Goal: Ask a question: Seek information or help from site administrators or community

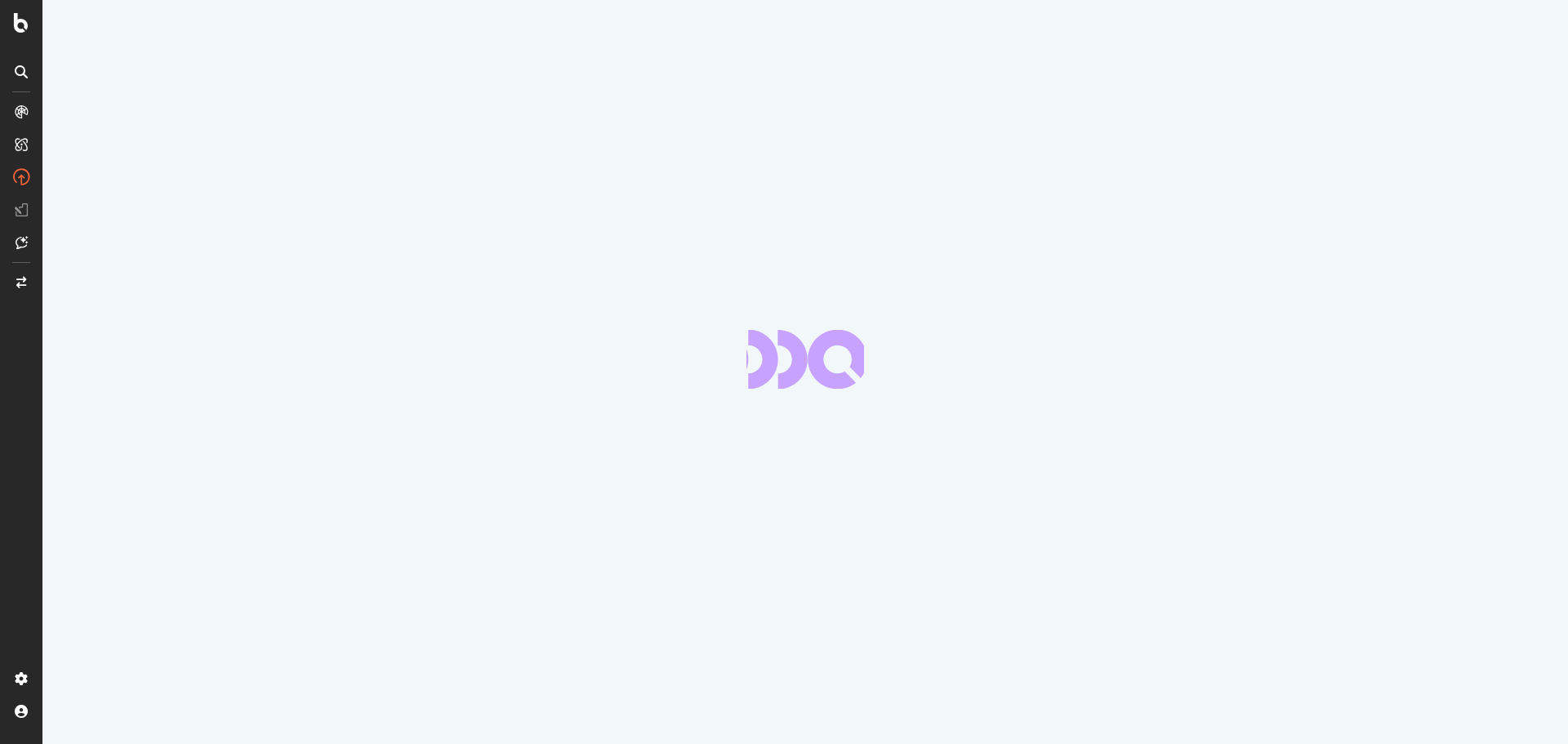
scroll to position [221, 0]
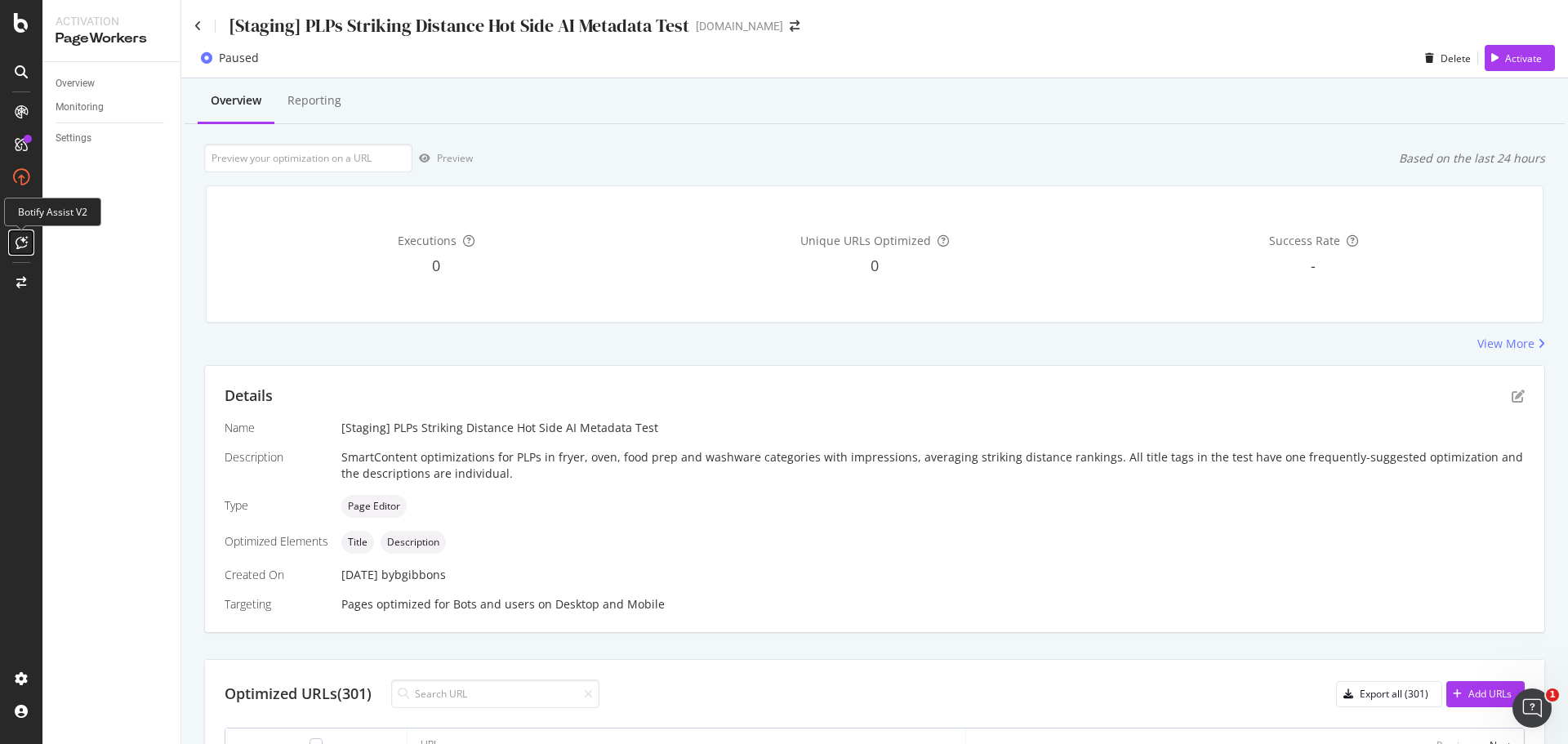
click at [27, 246] on div at bounding box center [21, 242] width 26 height 26
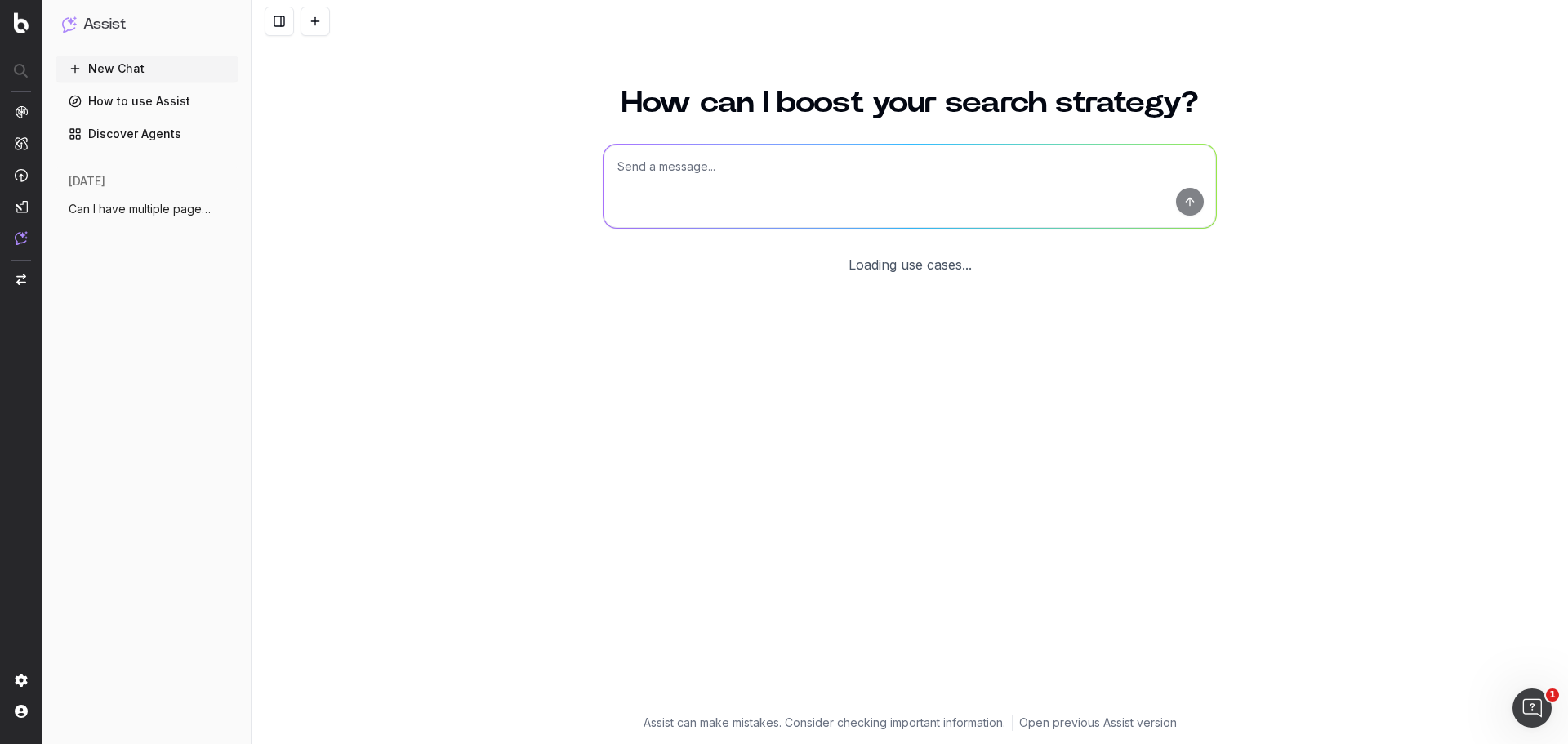
scroll to position [221, 0]
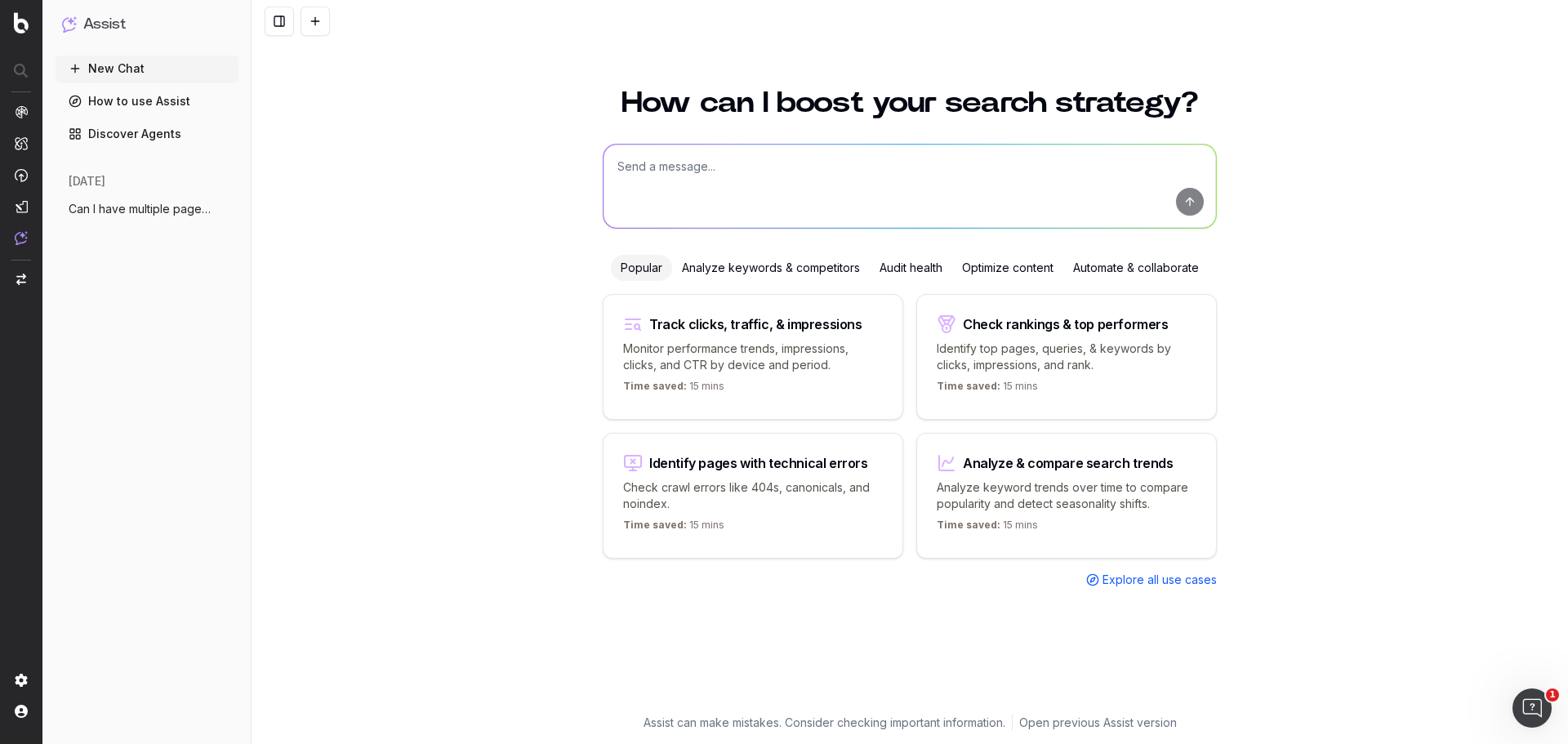
click at [163, 211] on span "Can I have multiple pageworkers optimiza" at bounding box center [140, 210] width 144 height 17
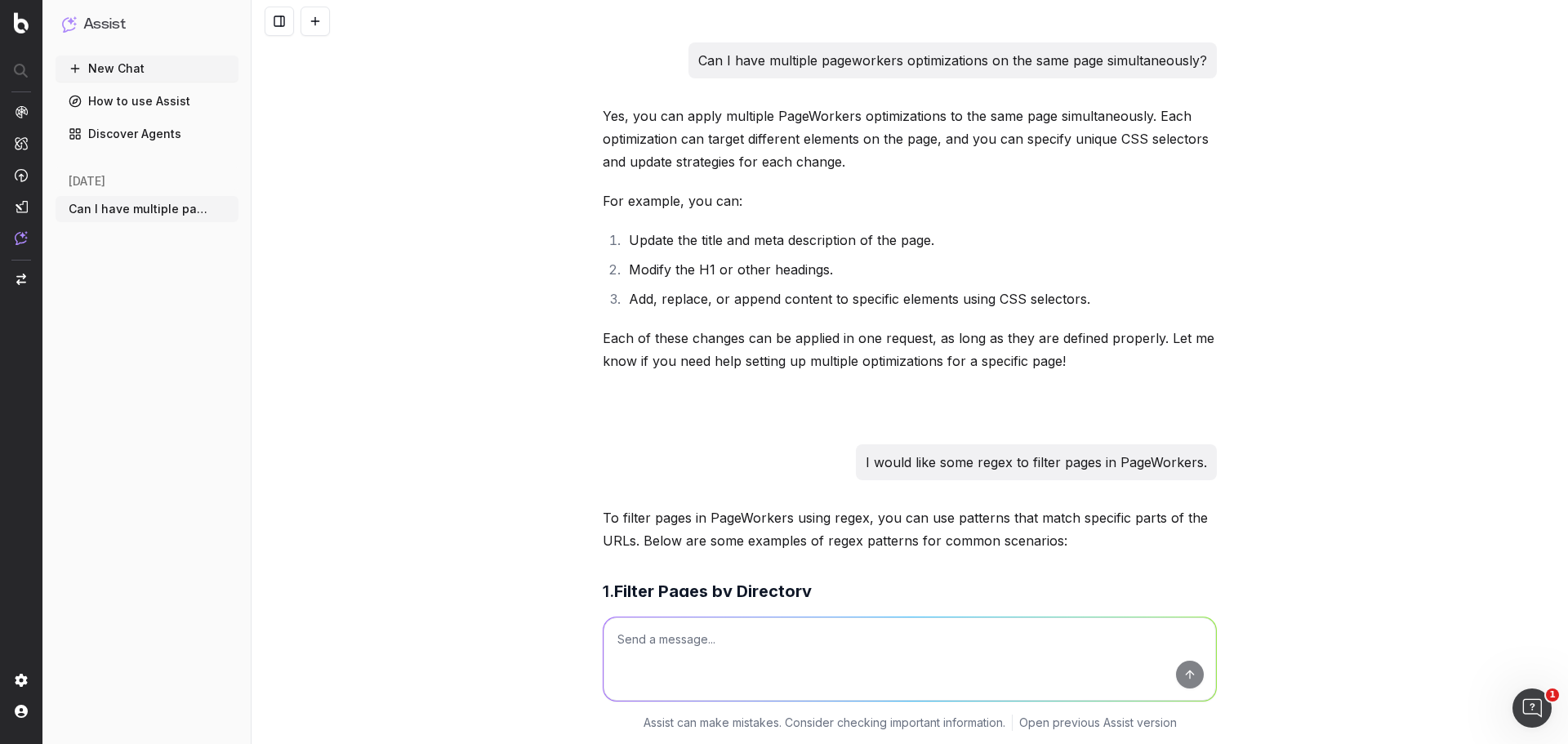
scroll to position [10587, 0]
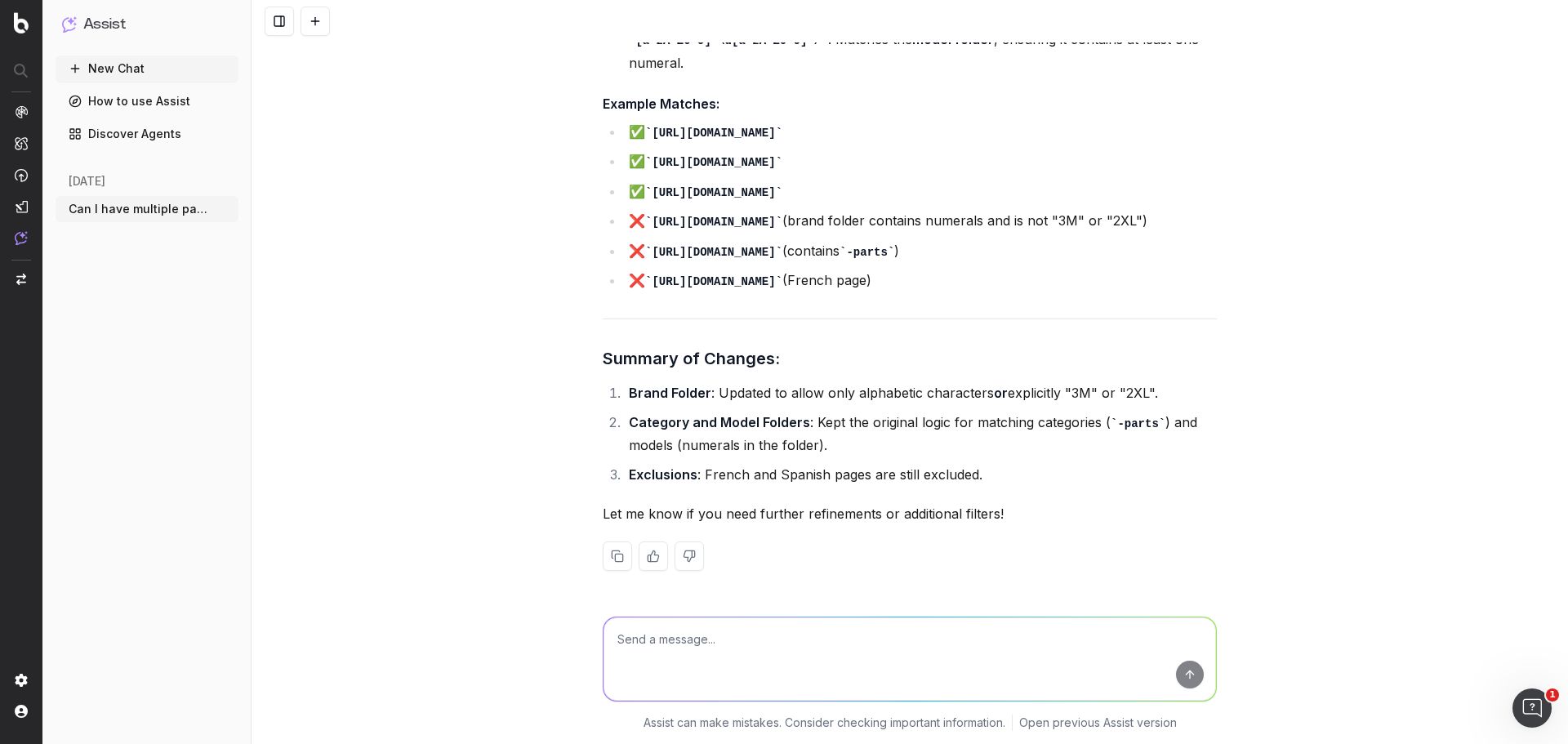
click at [142, 68] on button "New Chat" at bounding box center [147, 68] width 183 height 26
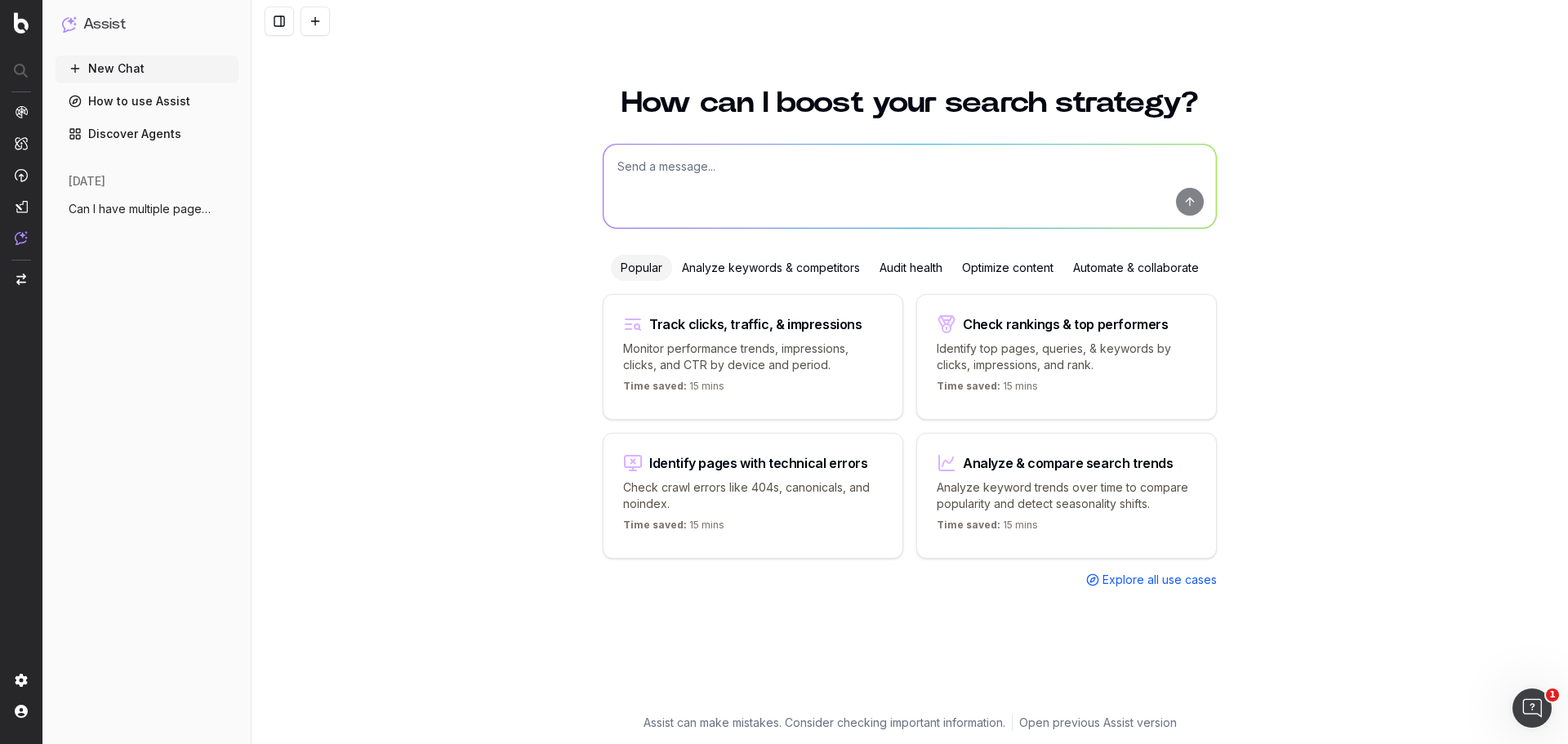
click at [770, 175] on textarea at bounding box center [910, 186] width 612 height 83
type textarea "In PageWorkers using custom html, can I apply the template conditionally based …"
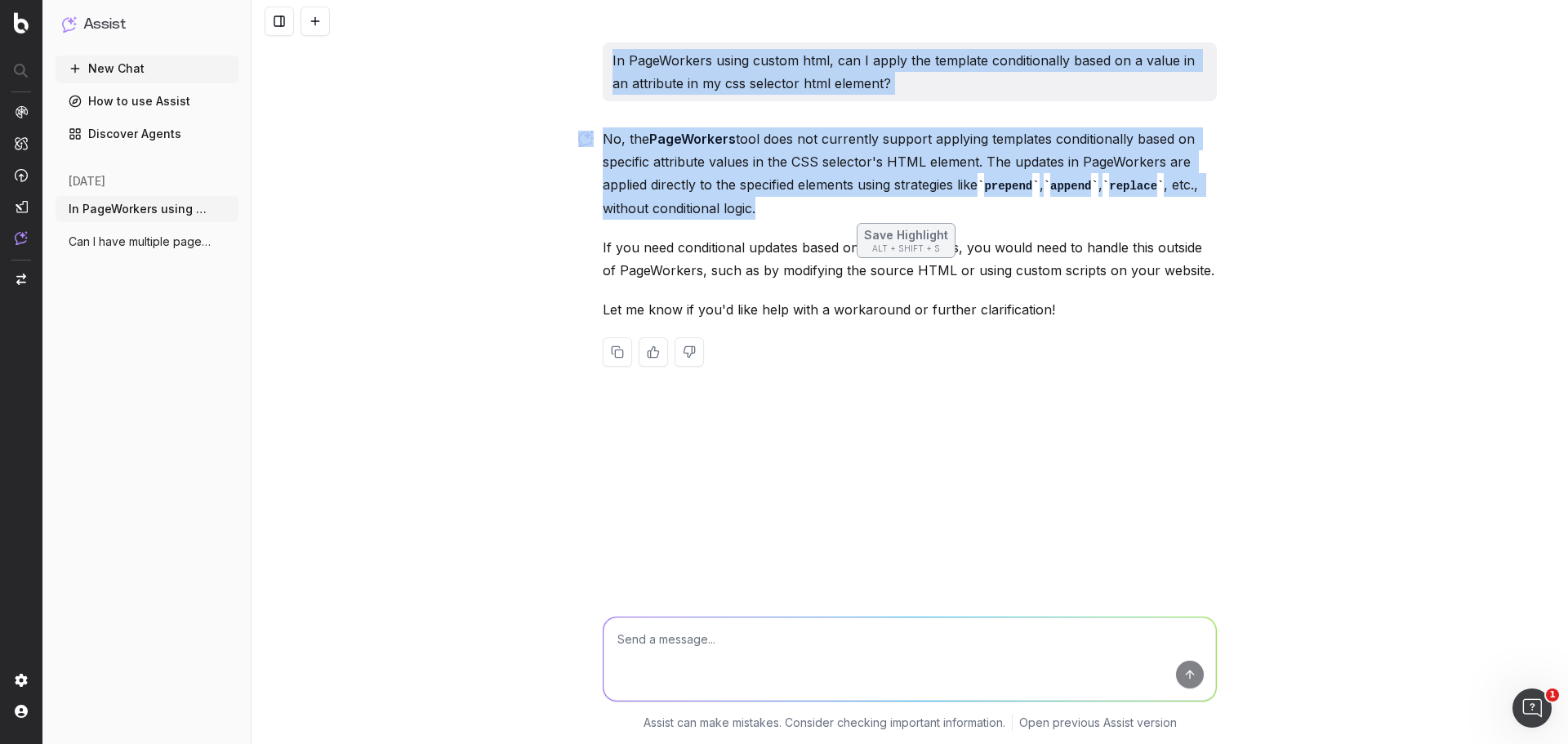
drag, startPoint x: 759, startPoint y: 212, endPoint x: 596, endPoint y: 51, distance: 229.1
type textarea "In PageWorkers using custom html, can I apply the template conditionally based …"
click at [596, 51] on div "In PageWorkers using custom html, can I apply the template conditionally based …" at bounding box center [909, 372] width 1317 height 744
copy div "In PageWorkers using custom html, can I apply the template conditionally based …"
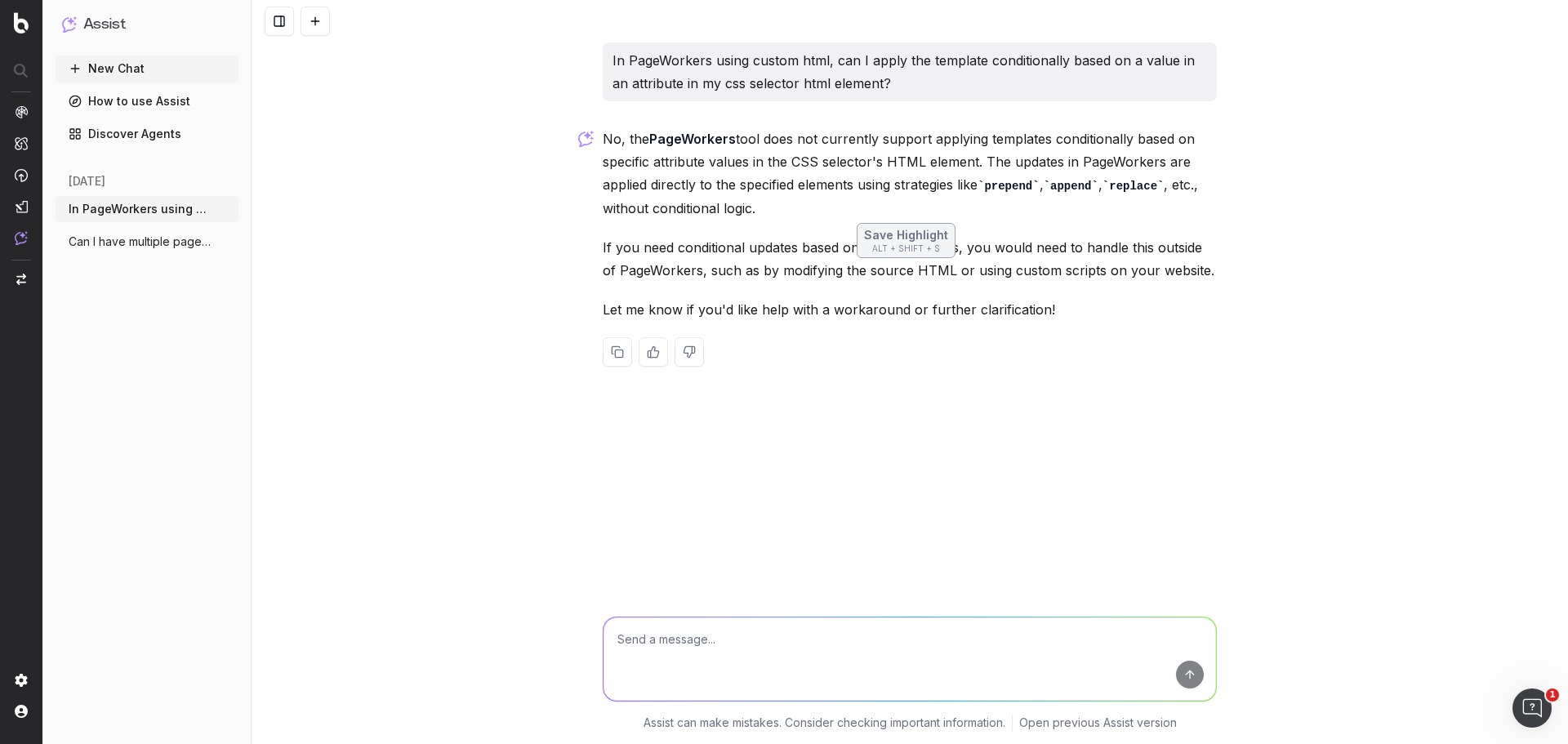
click at [646, 486] on div "In PageWorkers using custom html, can I apply the template conditionally based …" at bounding box center [909, 372] width 1317 height 744
click at [714, 643] on textarea at bounding box center [910, 659] width 612 height 83
type textarea "O"
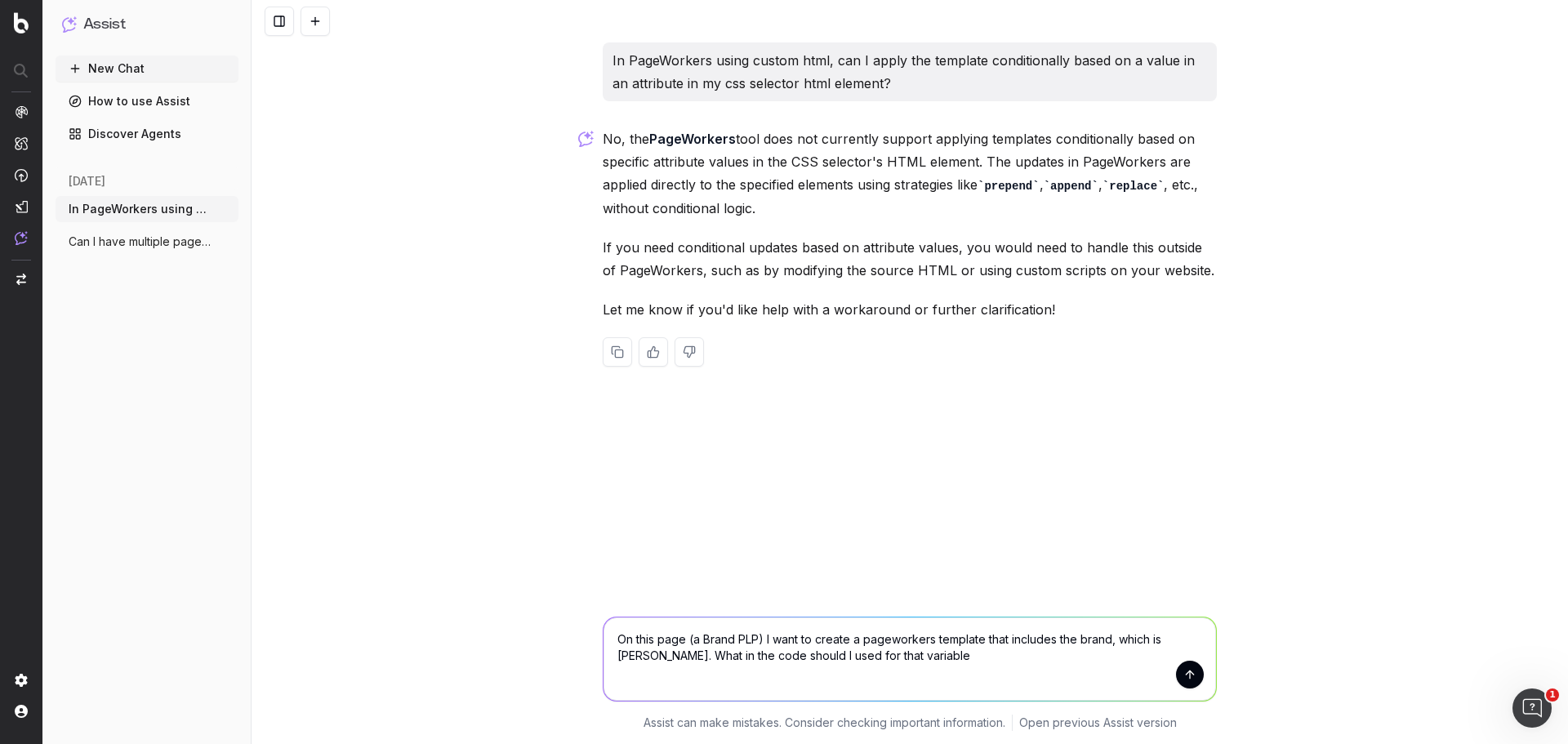
type textarea "On this page (a Brand PLP) I want to create a pageworkers template that include…"
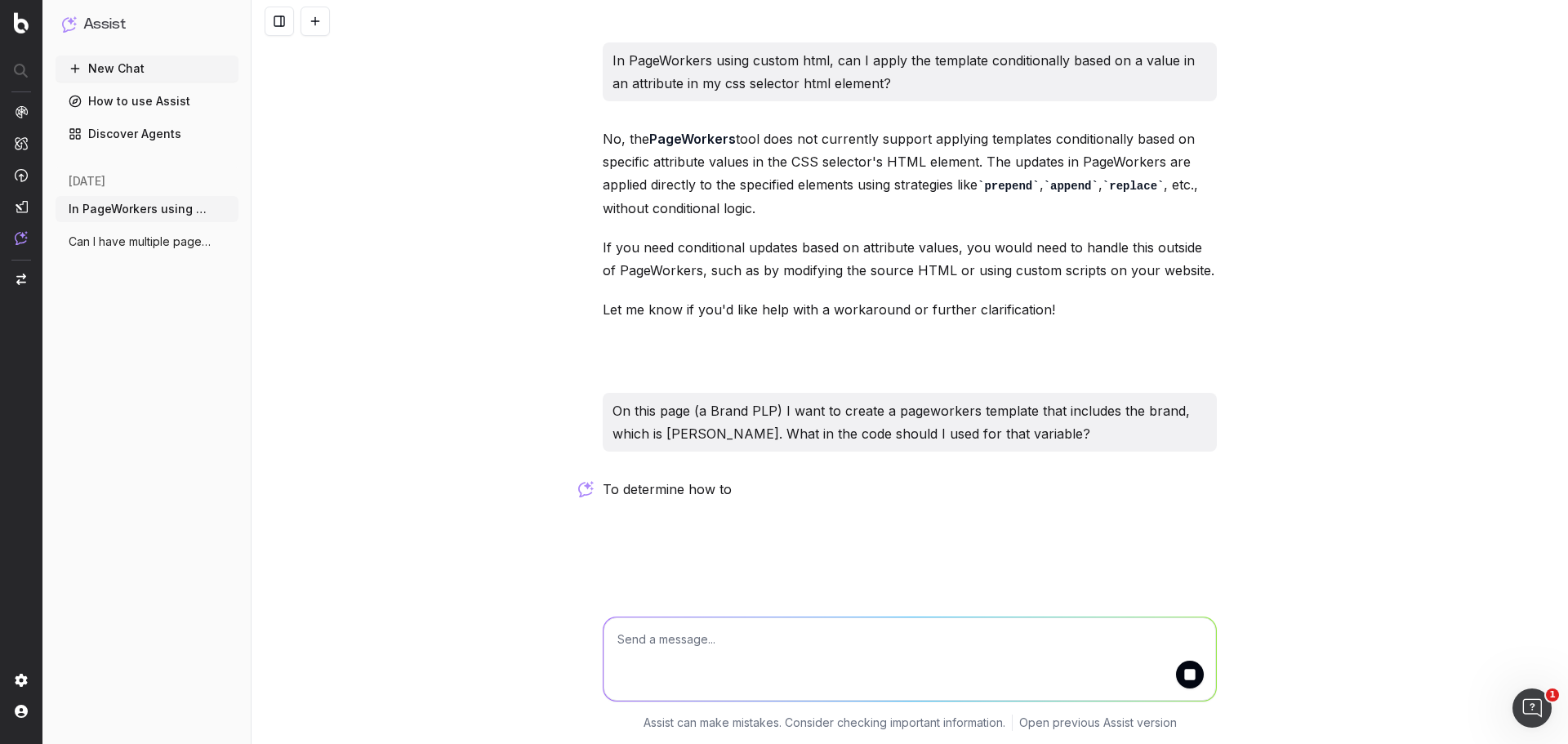
paste textarea "https://www.partstown.com/blodgett/parts"
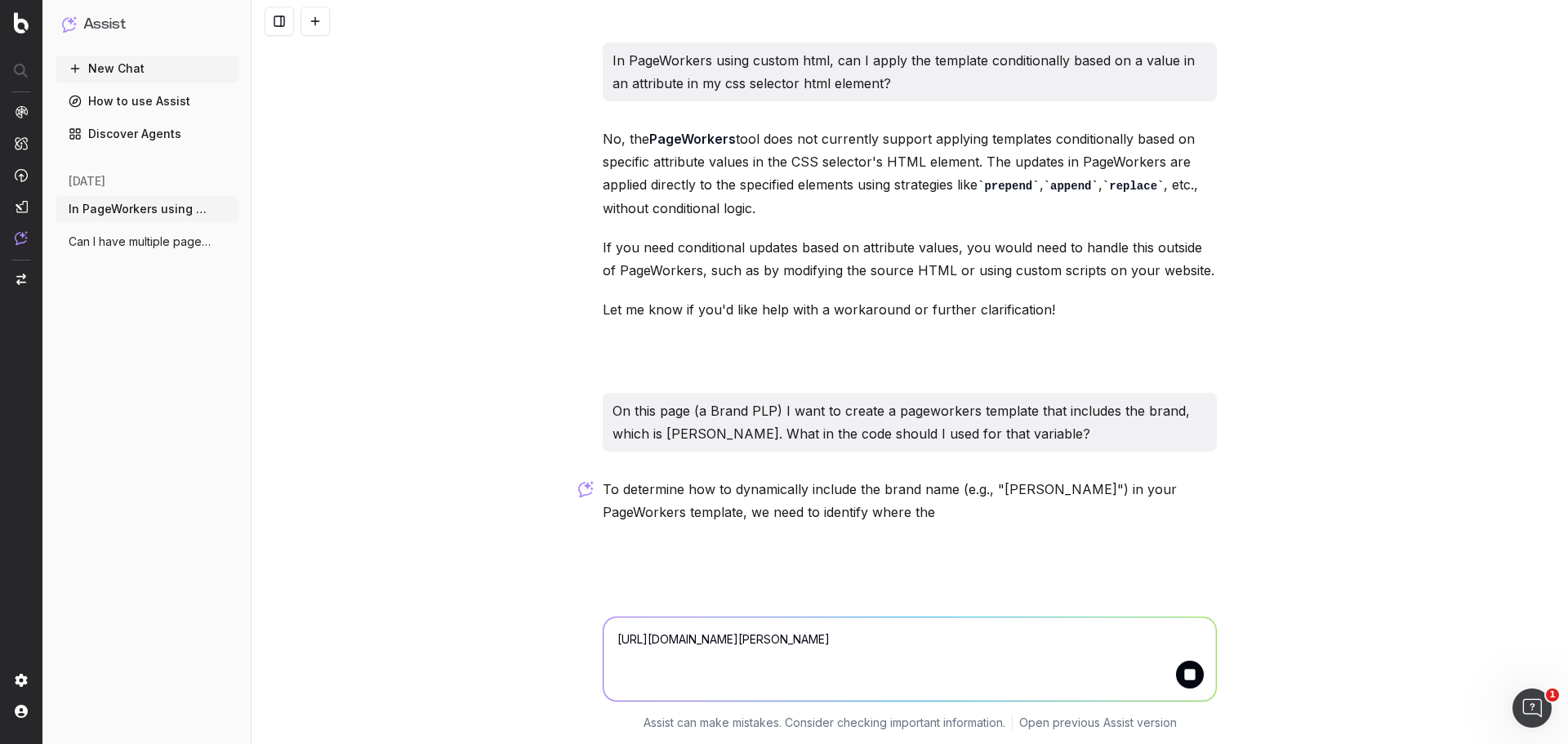
type textarea "https://www.partstown.com/blodgett/parts"
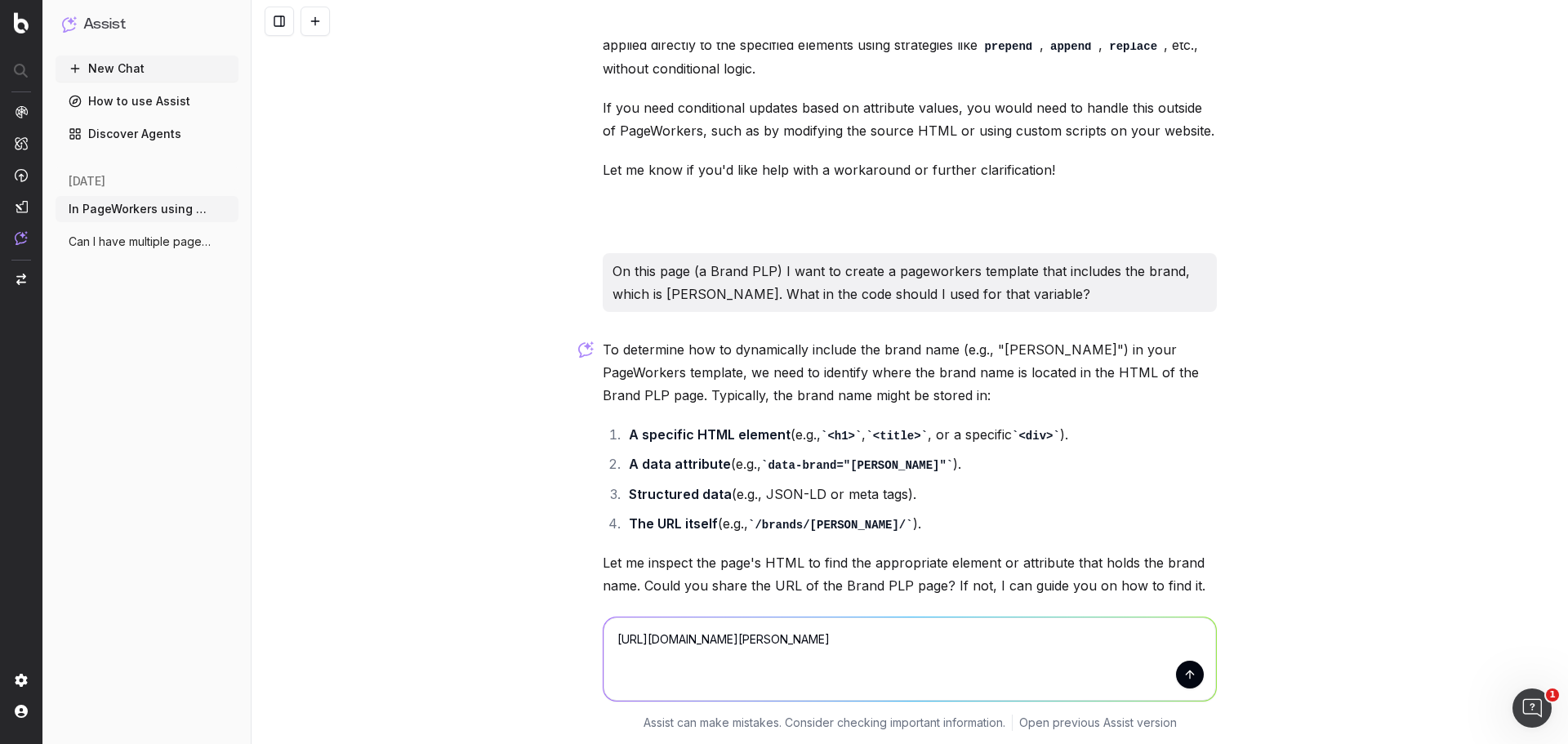
scroll to position [211, 0]
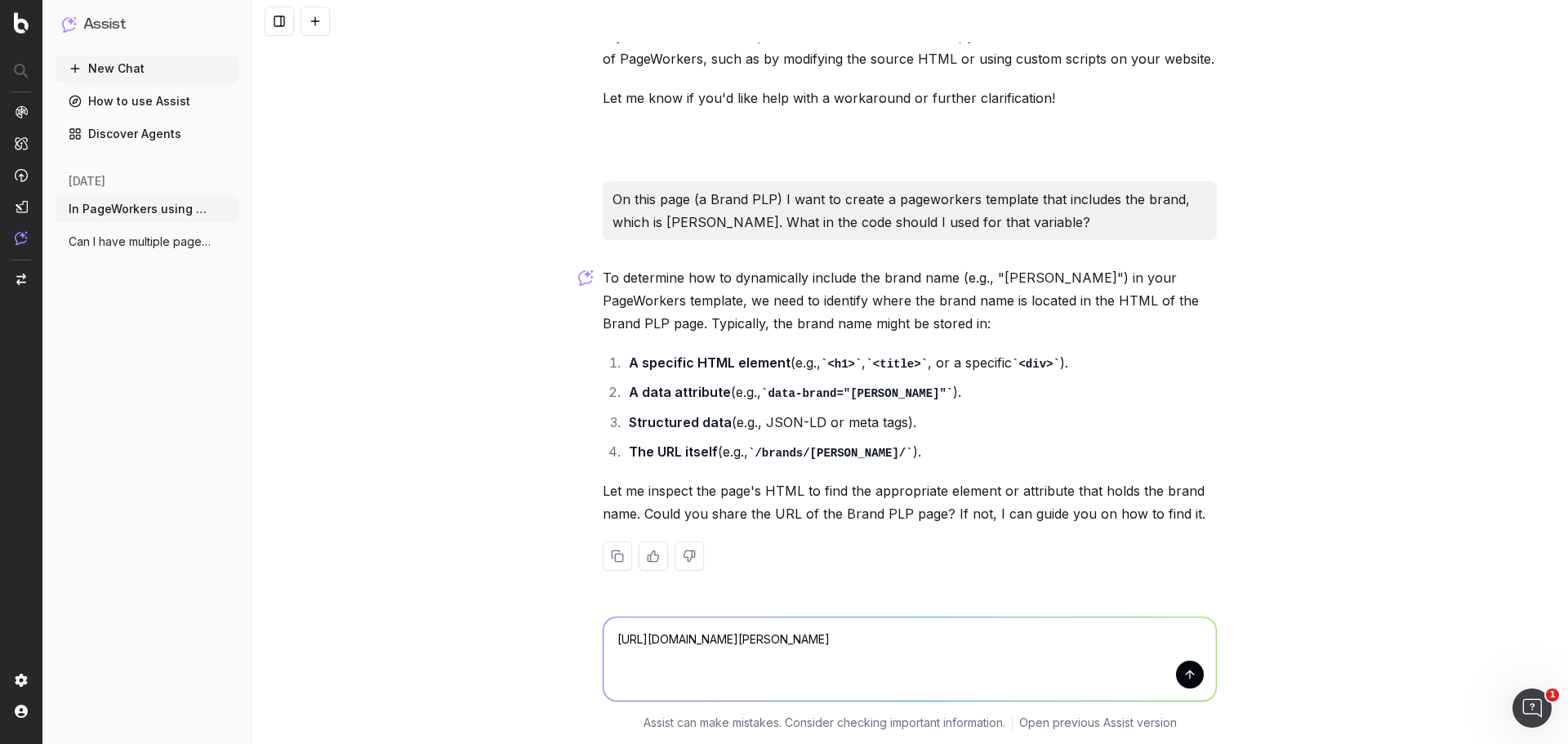
click at [856, 637] on textarea "https://www.partstown.com/blodgett/parts" at bounding box center [910, 659] width 612 height 83
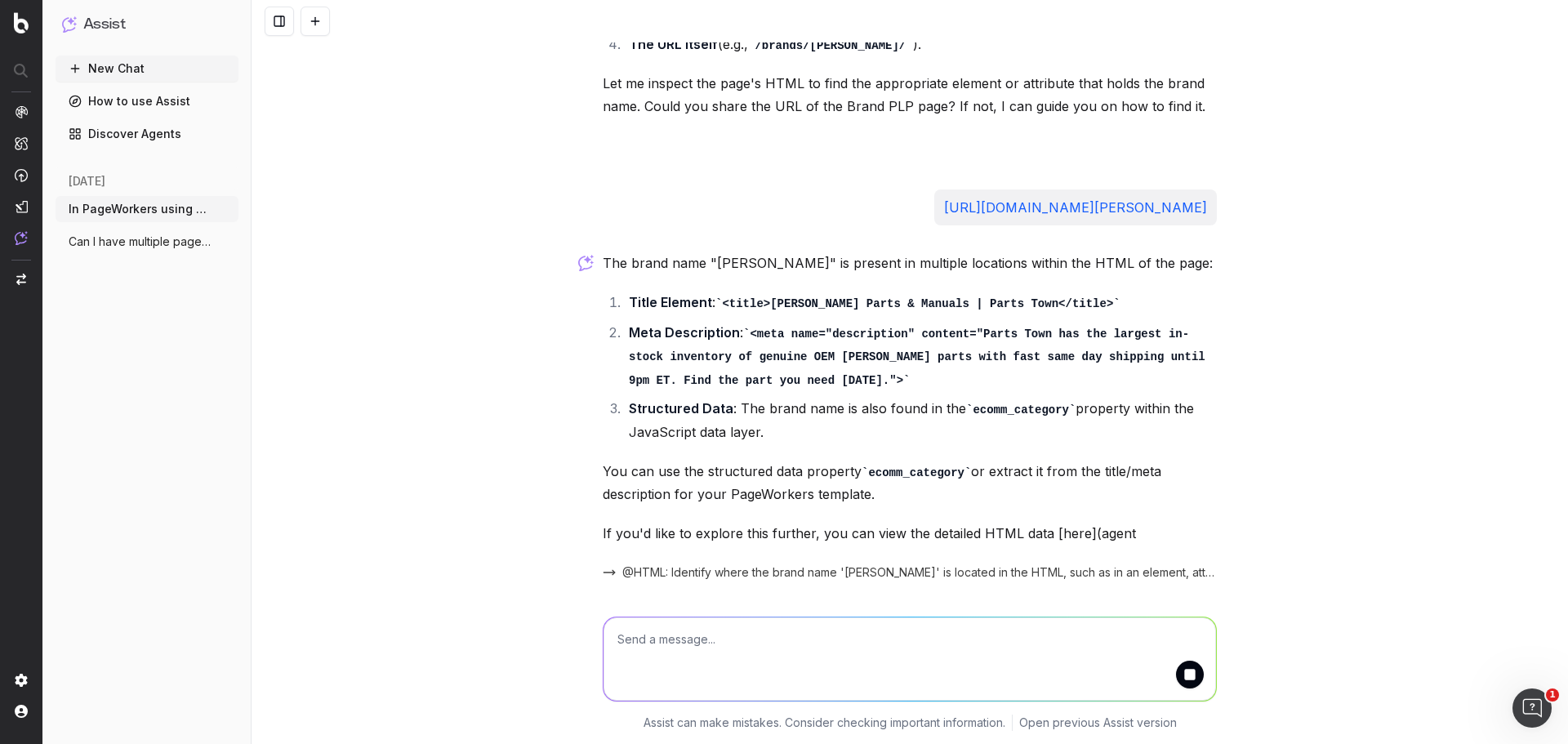
scroll to position [697, 0]
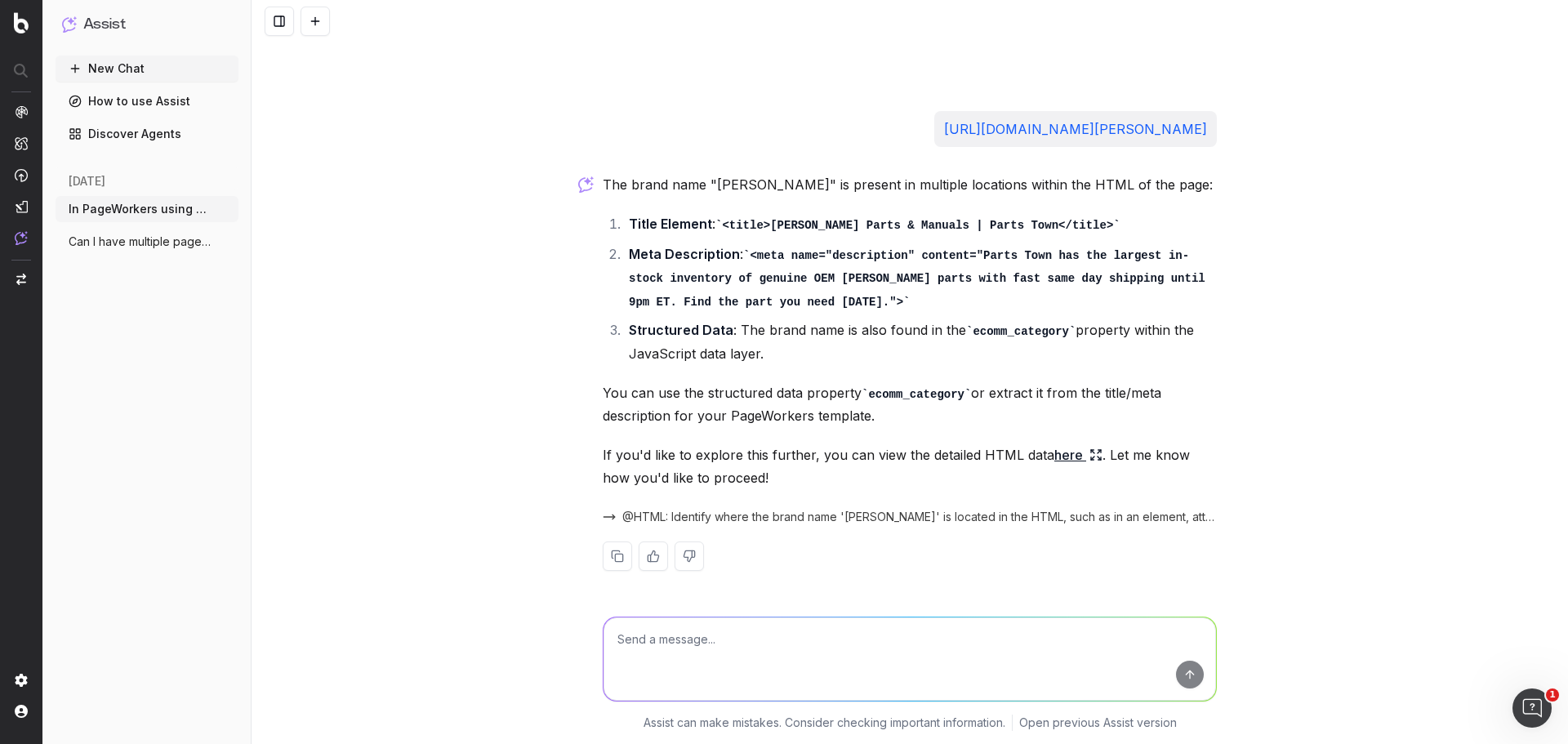
click at [683, 638] on textarea at bounding box center [910, 659] width 612 height 83
drag, startPoint x: 645, startPoint y: 641, endPoint x: 586, endPoint y: 643, distance: 59.0
click at [586, 643] on div "bank bank Assist can make mistakes. Consider checking important information. Op…" at bounding box center [909, 671] width 1317 height 147
type textarea "Is it better for SEO to avoid the Javascript data layer?"
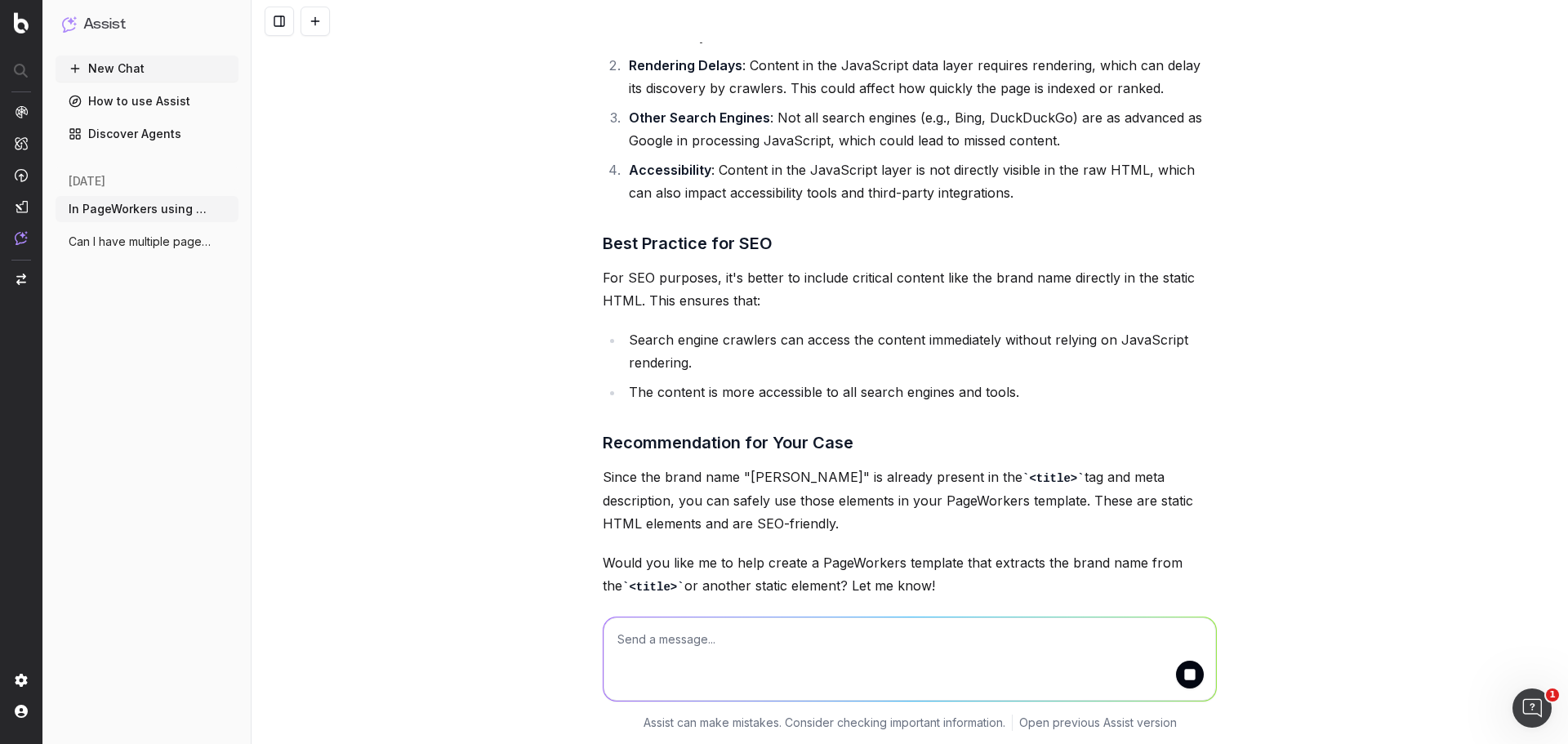
scroll to position [1558, 0]
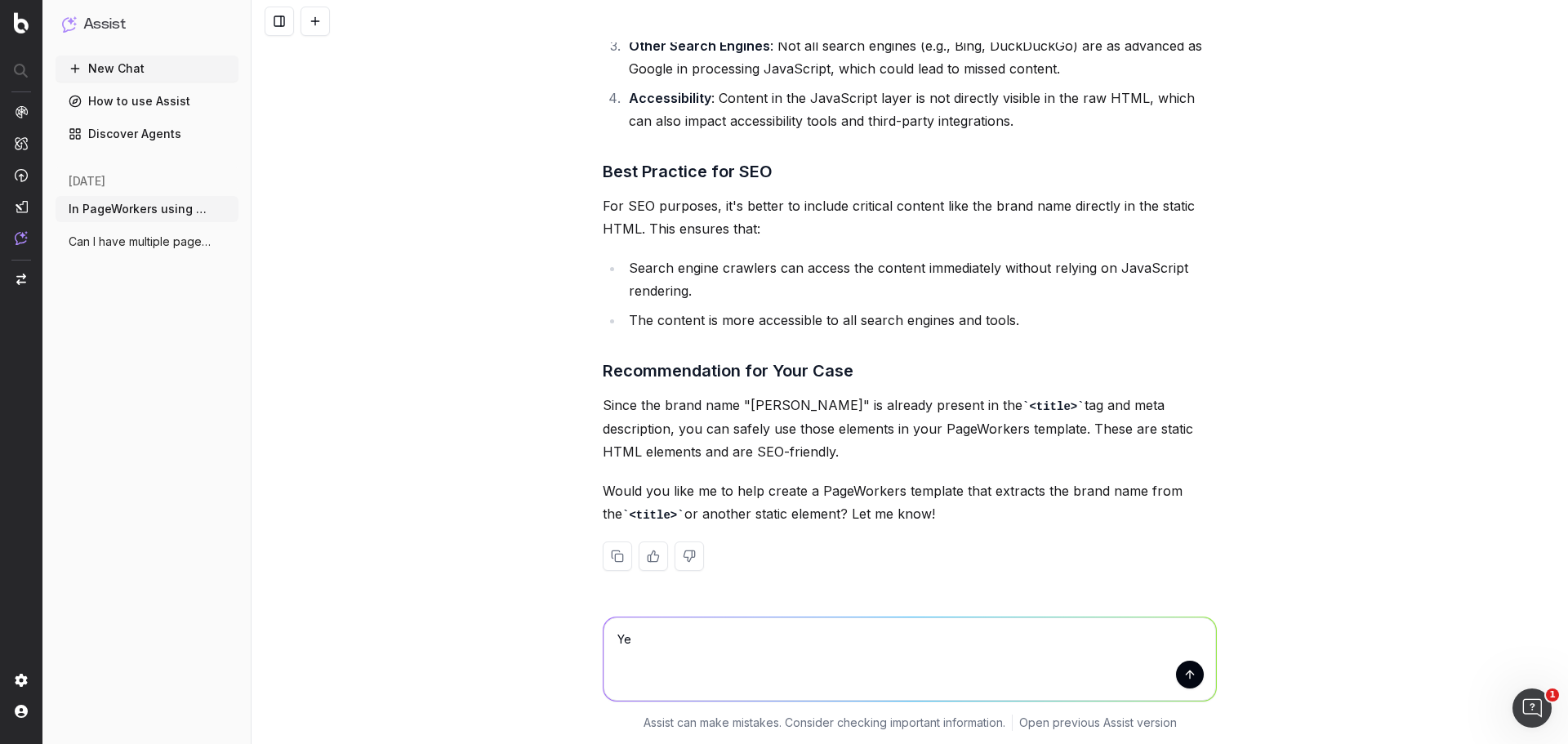
type textarea "Yes"
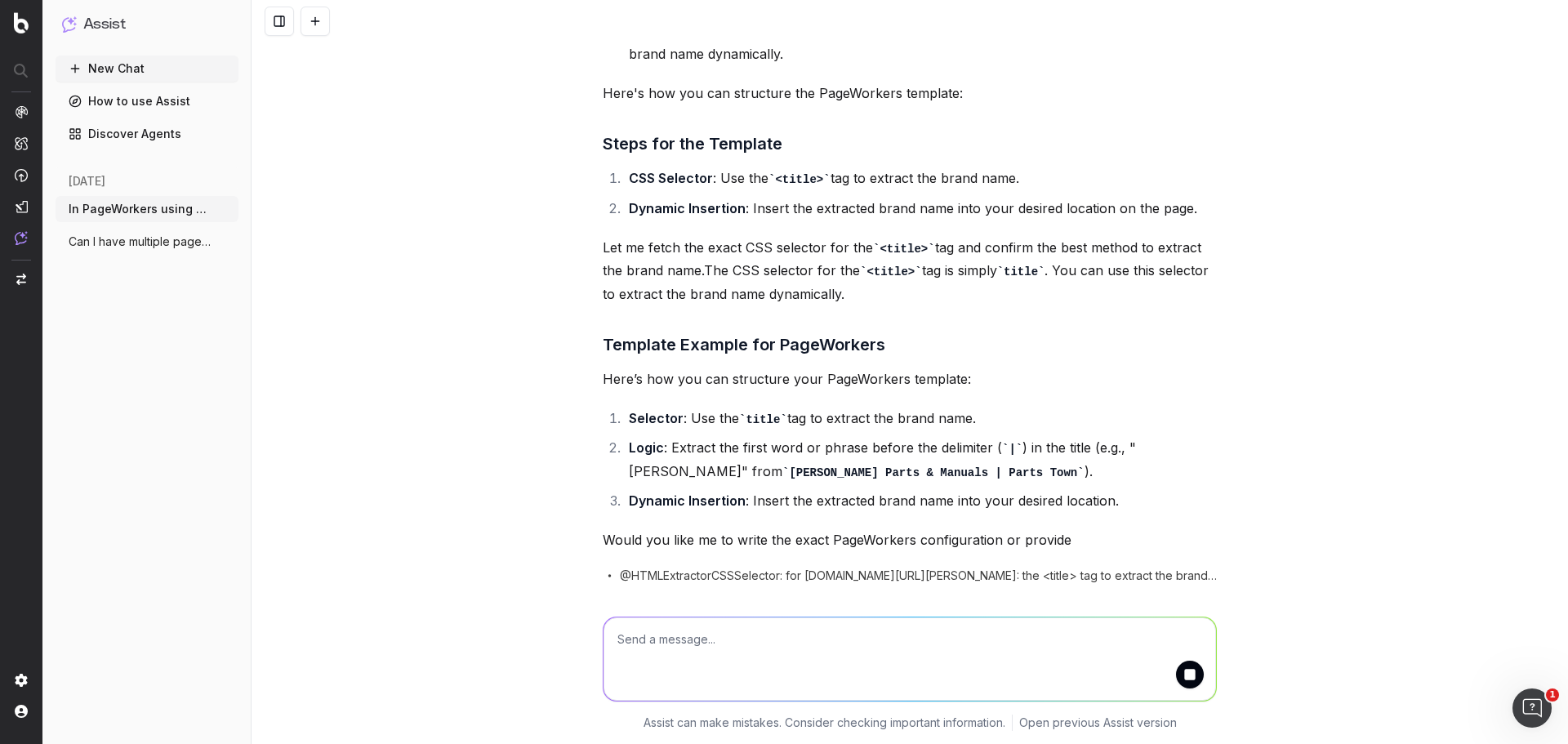
scroll to position [2415, 0]
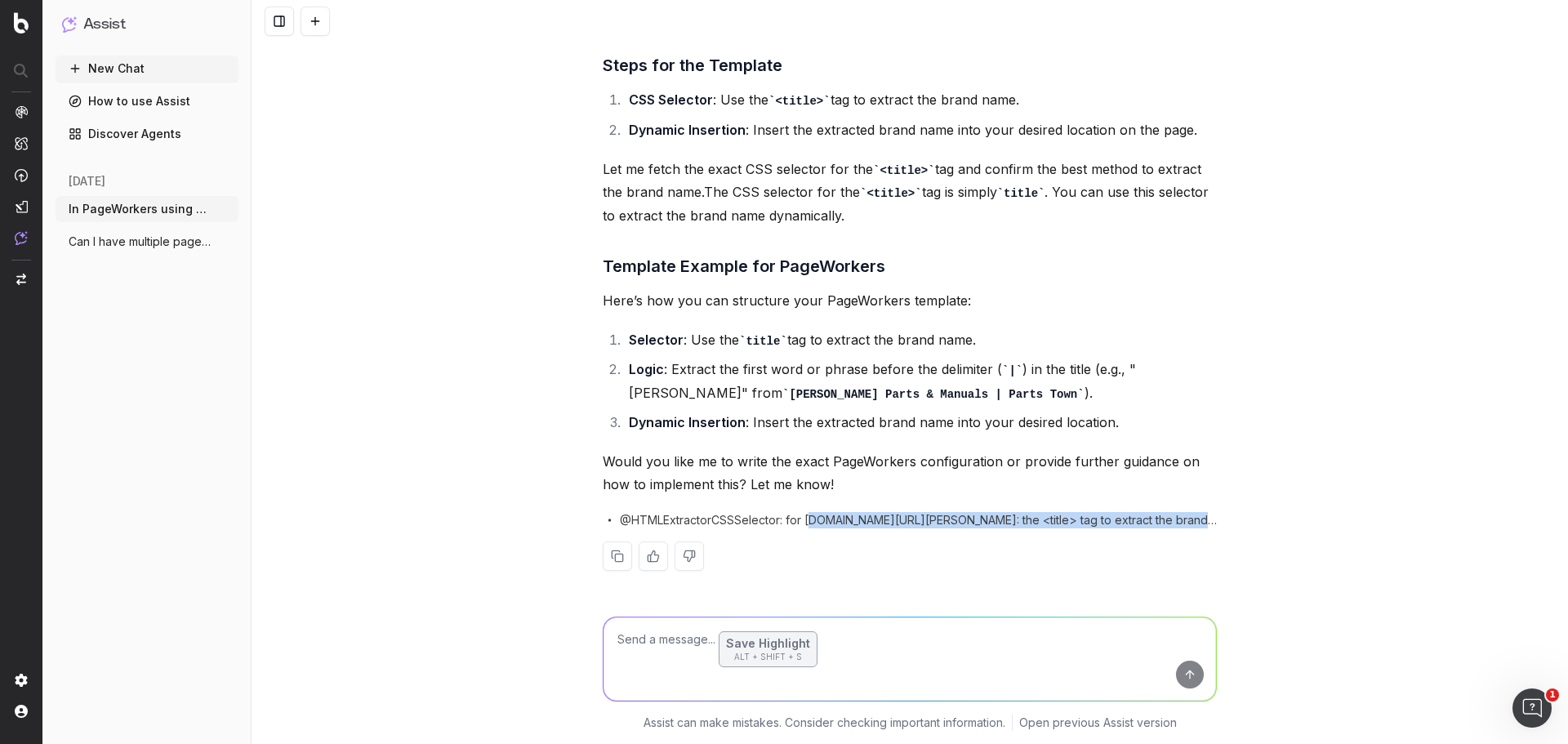
drag, startPoint x: 811, startPoint y: 523, endPoint x: 1327, endPoint y: 534, distance: 516.1
click at [1339, 534] on div "In PageWorkers using custom html, can I apply the template conditionally based …" at bounding box center [909, 372] width 1317 height 744
click at [1080, 521] on span "@HTMLExtractorCSSSelector: for www.partstown.com/blodgett/parts: the <title> ta…" at bounding box center [918, 521] width 597 height 17
click at [735, 625] on div at bounding box center [910, 659] width 614 height 85
click at [649, 642] on textarea at bounding box center [910, 659] width 612 height 83
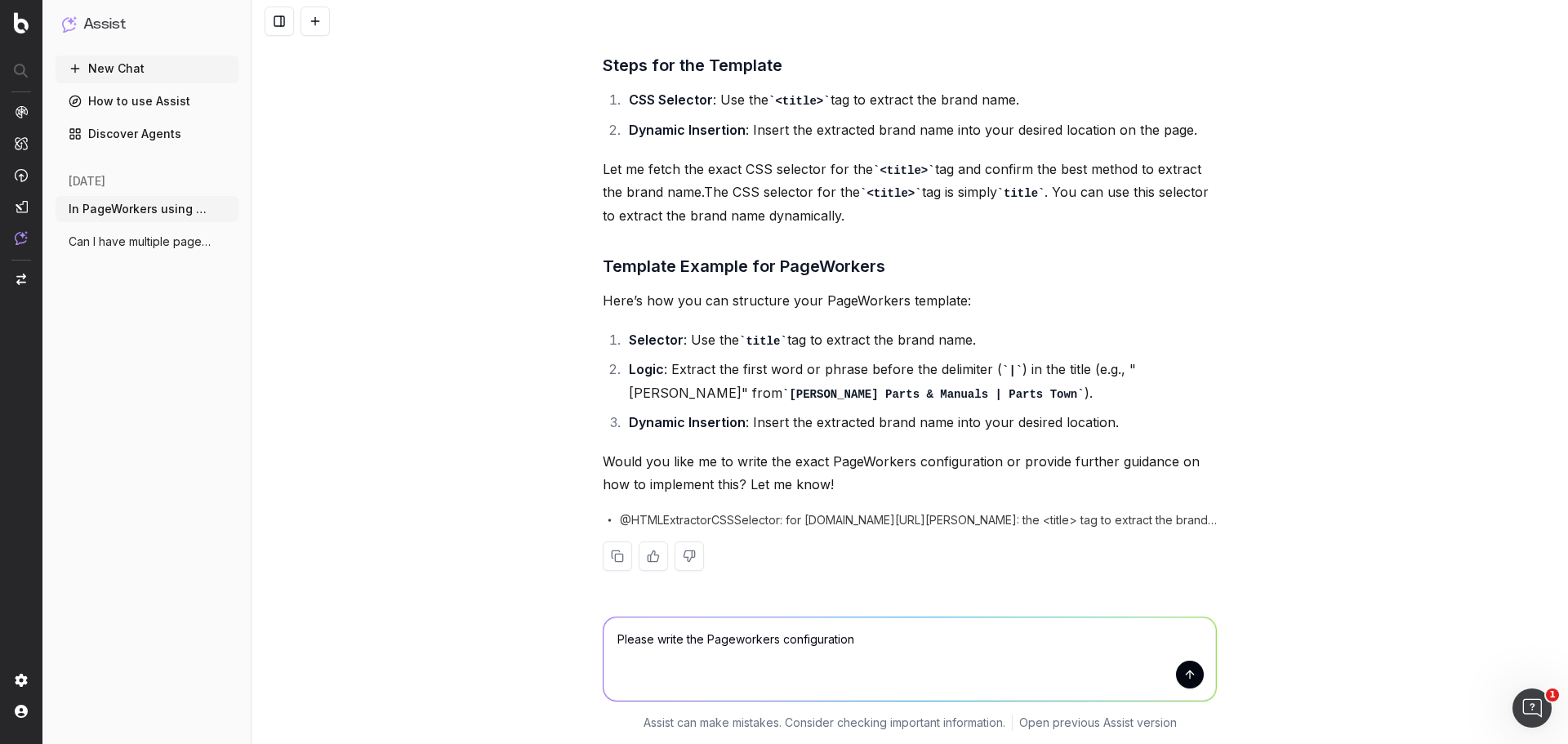
type textarea "Please write the Pageworkers configuration."
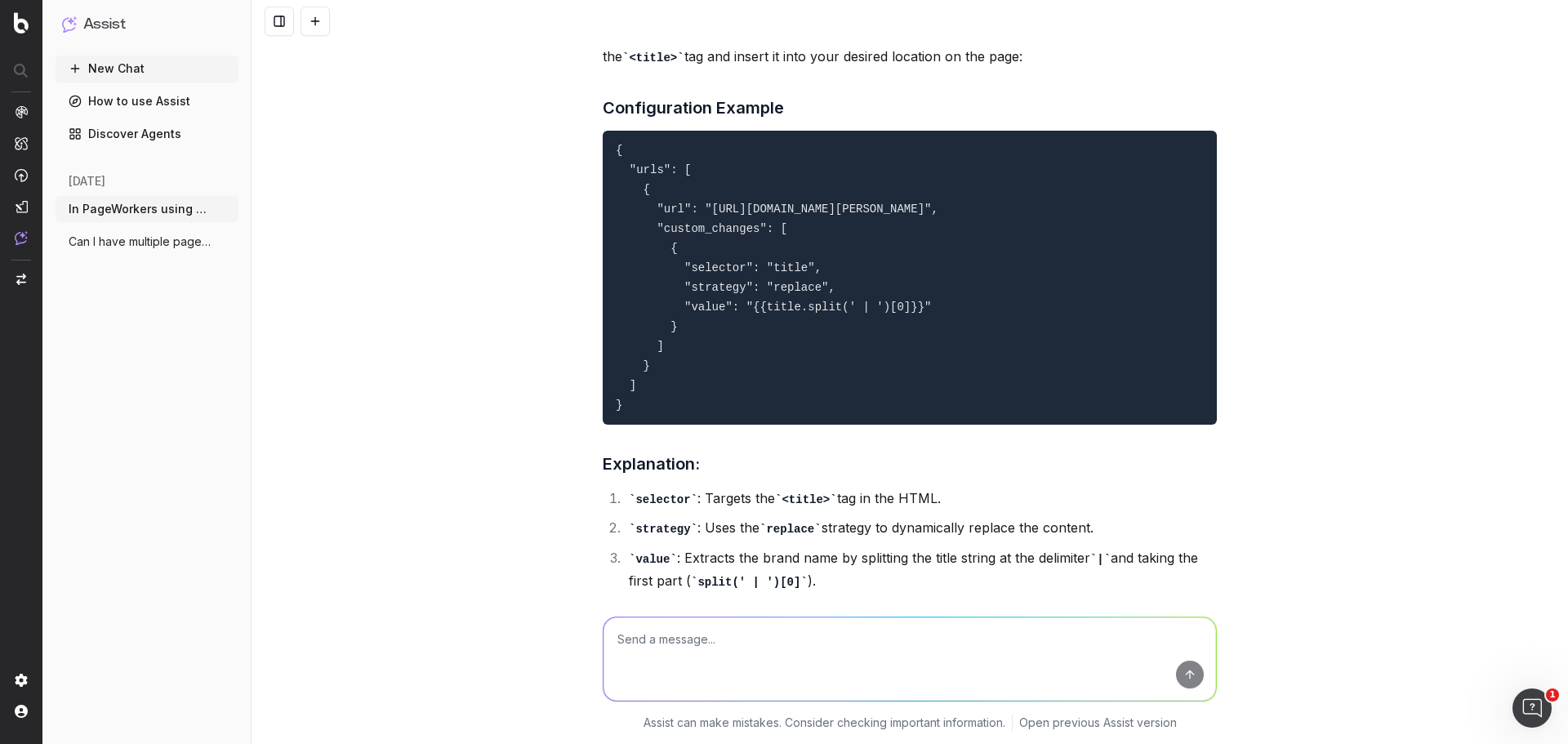
scroll to position [3134, 0]
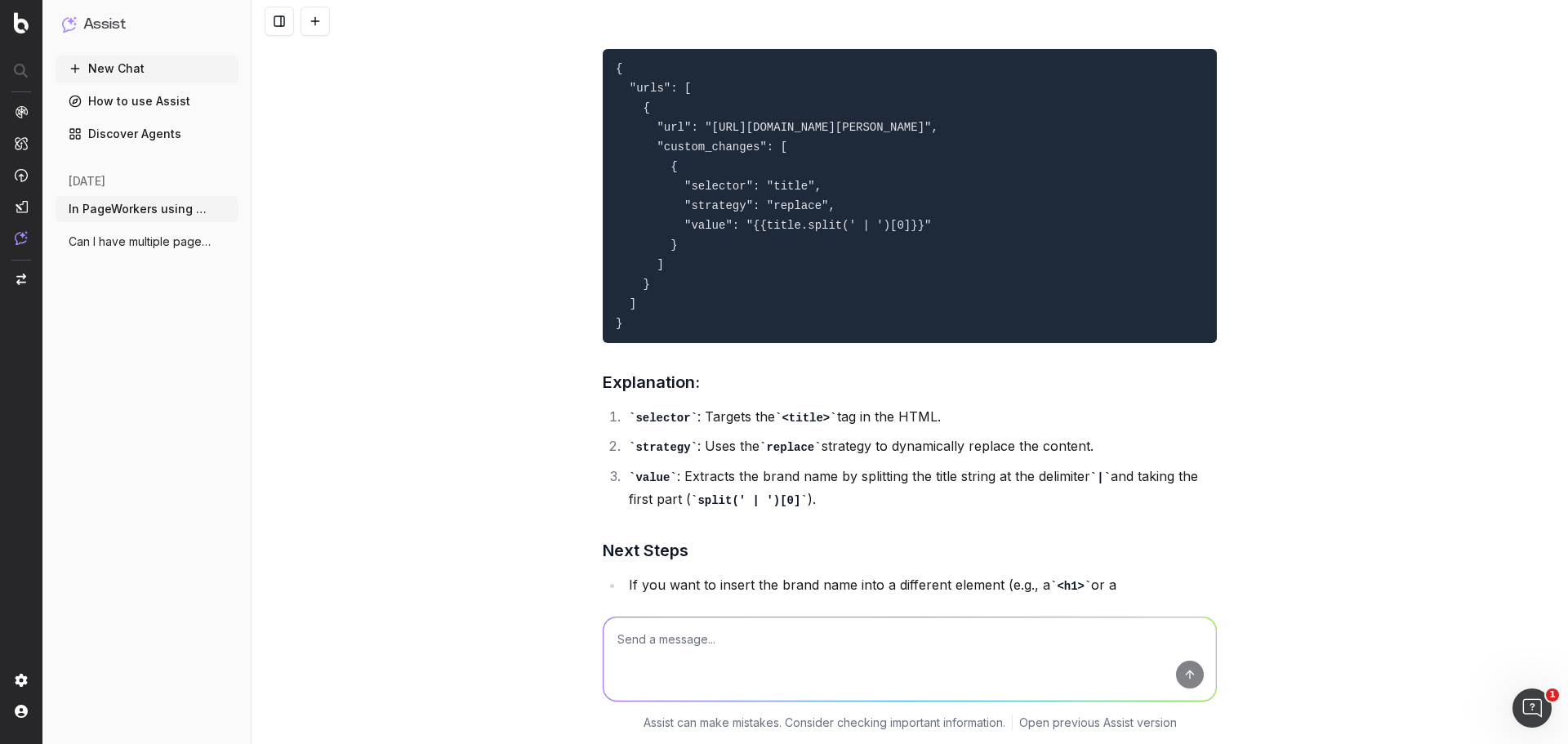
click at [1389, 285] on div "In PageWorkers using custom html, can I apply the template conditionally based …" at bounding box center [909, 372] width 1317 height 744
click at [829, 643] on textarea at bounding box center [910, 659] width 612 height 83
paste textarea "https://www.partstown.com/delonghi/bco330t/parts"
type textarea "Can you show me the Schema.org entities on this page: https://www.partstown.com…"
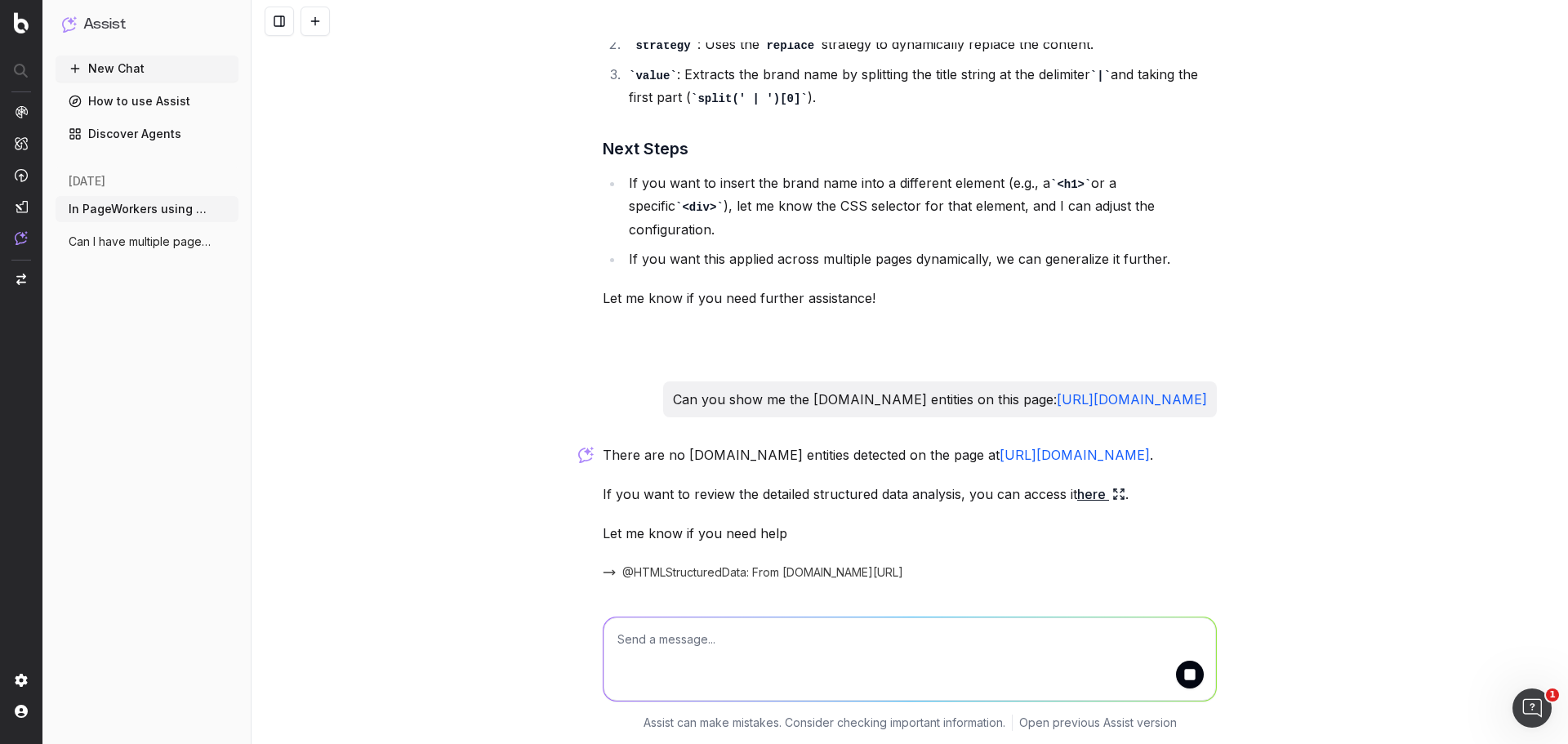
scroll to position [3615, 0]
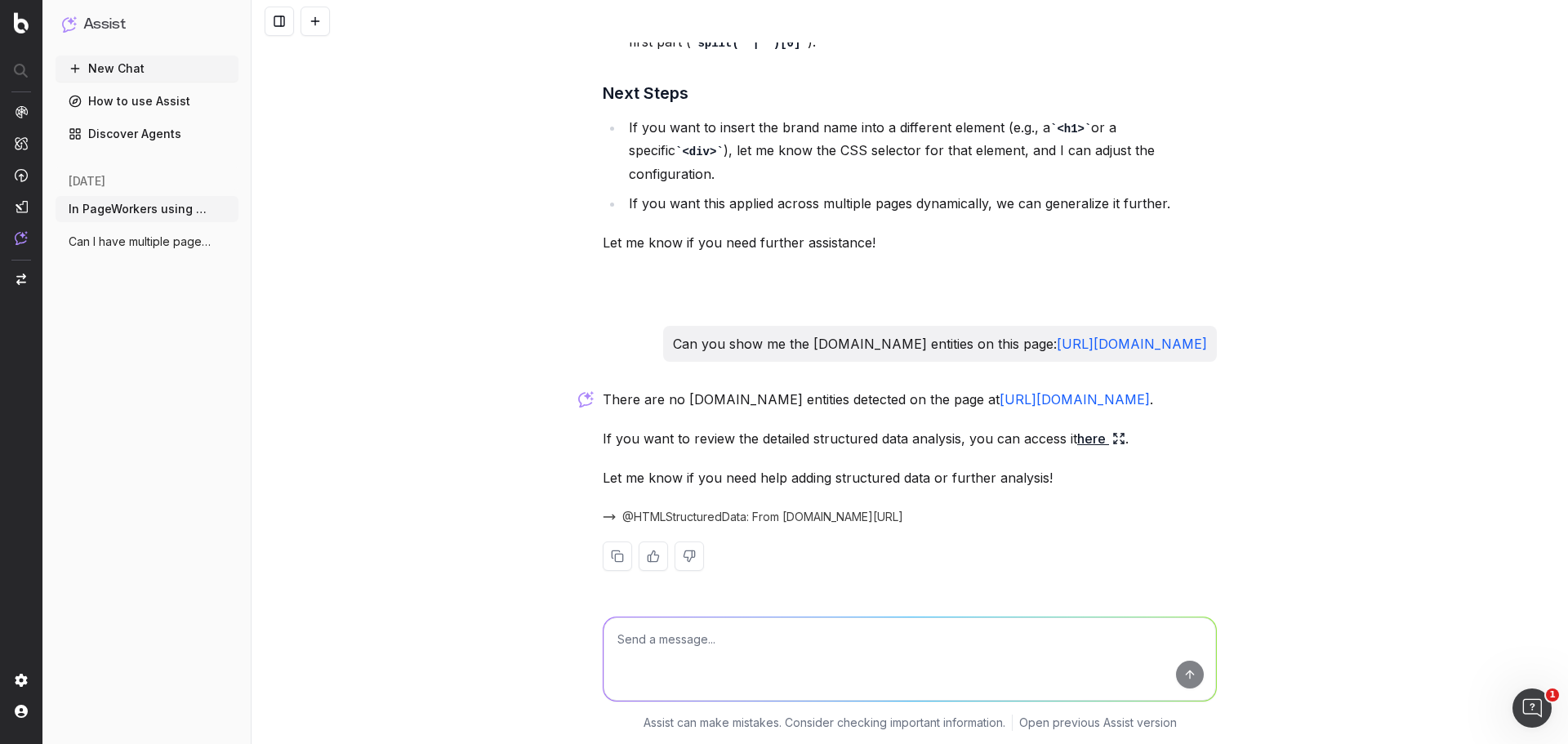
click at [799, 439] on p "If you want to review the detailed structured data analysis, you can access it …" at bounding box center [910, 439] width 614 height 22
click at [681, 640] on textarea at bounding box center [910, 659] width 612 height 83
click at [758, 652] on textarea at bounding box center [910, 659] width 612 height 83
type textarea "There are actually WebPage and Breadcrumb entities but maybe you cannot see the…"
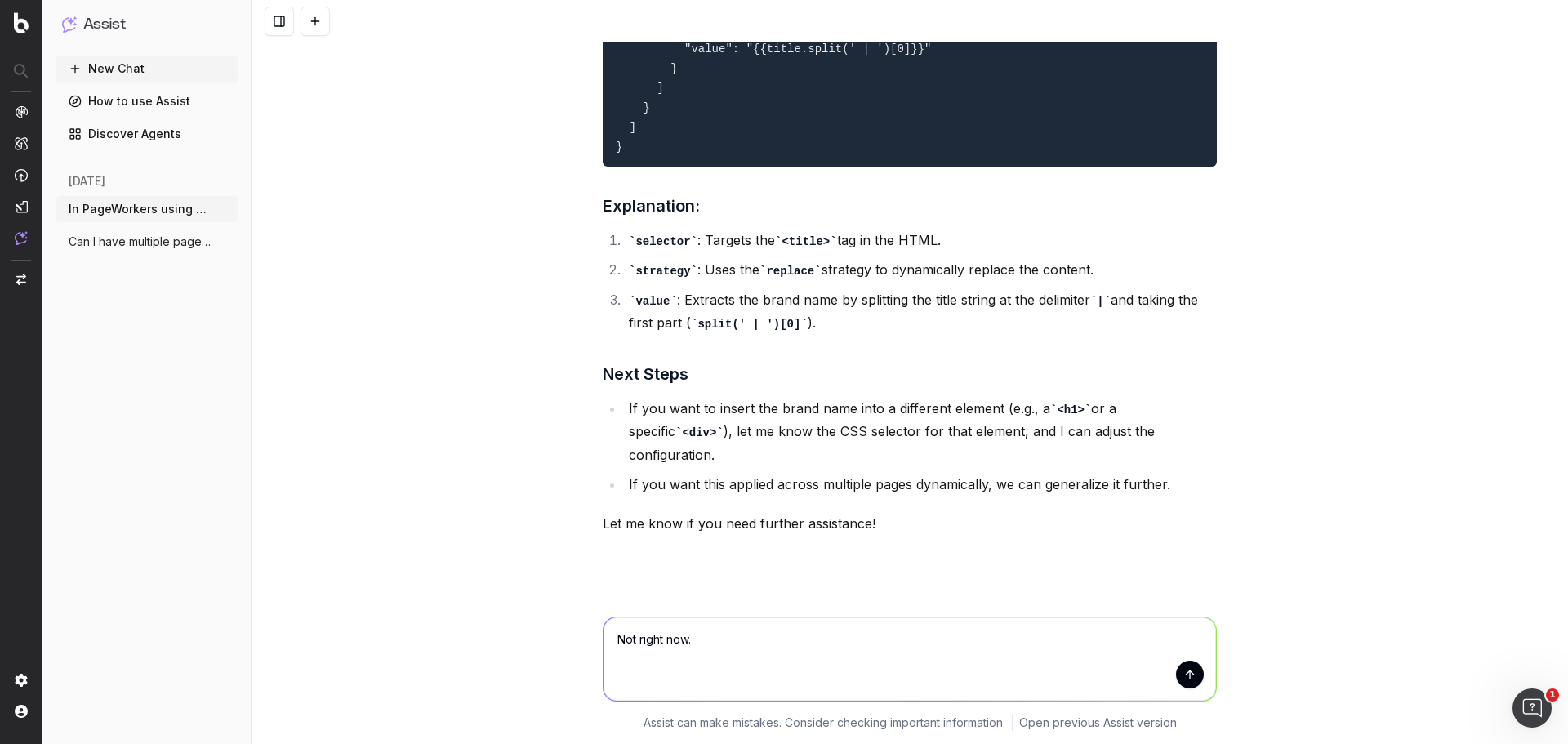
scroll to position [3965, 0]
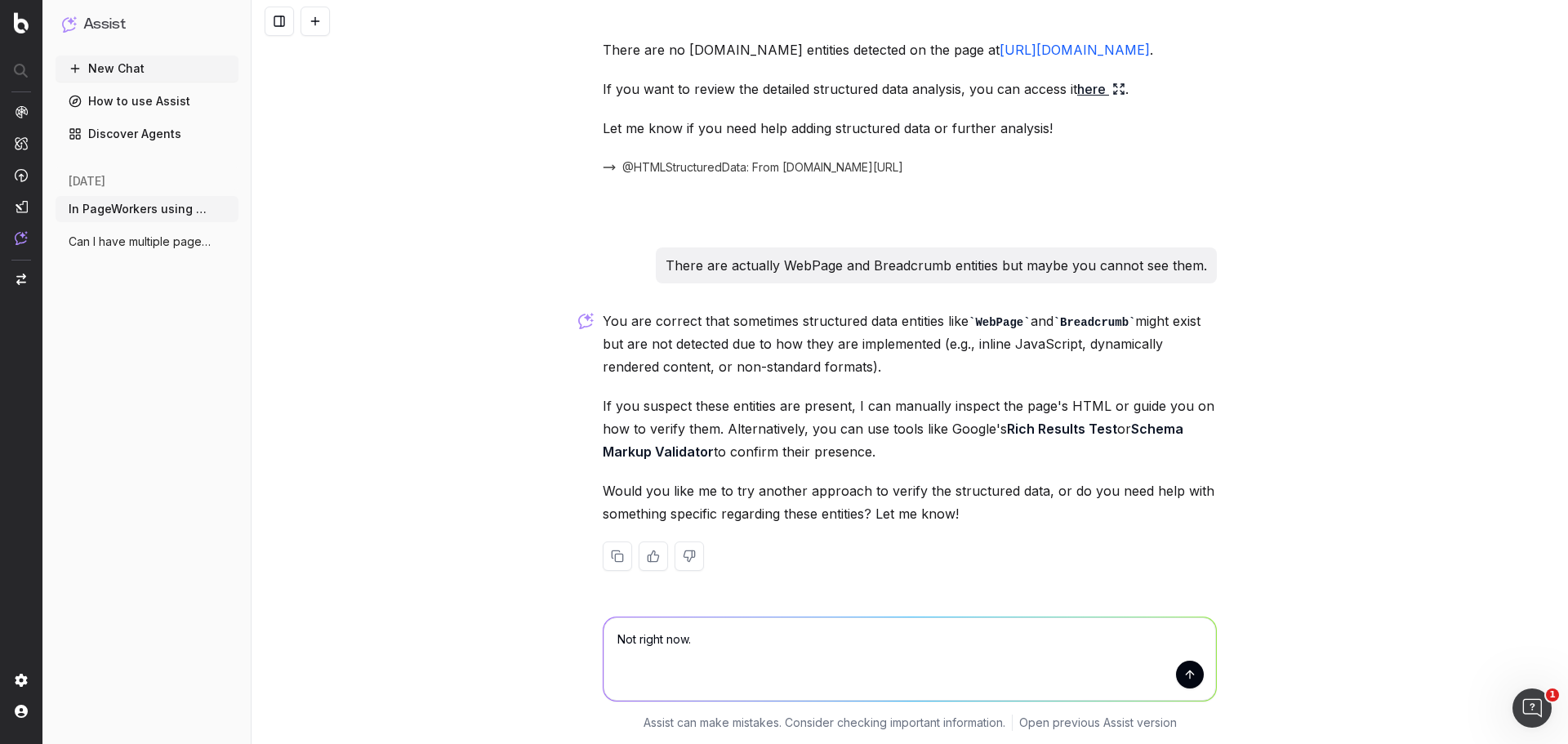
click at [744, 647] on textarea "Not right now." at bounding box center [910, 659] width 612 height 83
click at [1156, 645] on textarea "Not right now. For this page, I need to incorporate the following variables int…" at bounding box center [910, 659] width 612 height 83
click at [1149, 645] on textarea "Not right now. For this page, I need to incorporate the following variables int…" at bounding box center [910, 659] width 612 height 83
click at [1185, 642] on textarea "Not right now. For this page, I need to incorporate the following variables int…" at bounding box center [910, 659] width 612 height 83
click at [757, 643] on textarea "Not right now. For this page, I need to incorporate the following variables int…" at bounding box center [910, 659] width 612 height 83
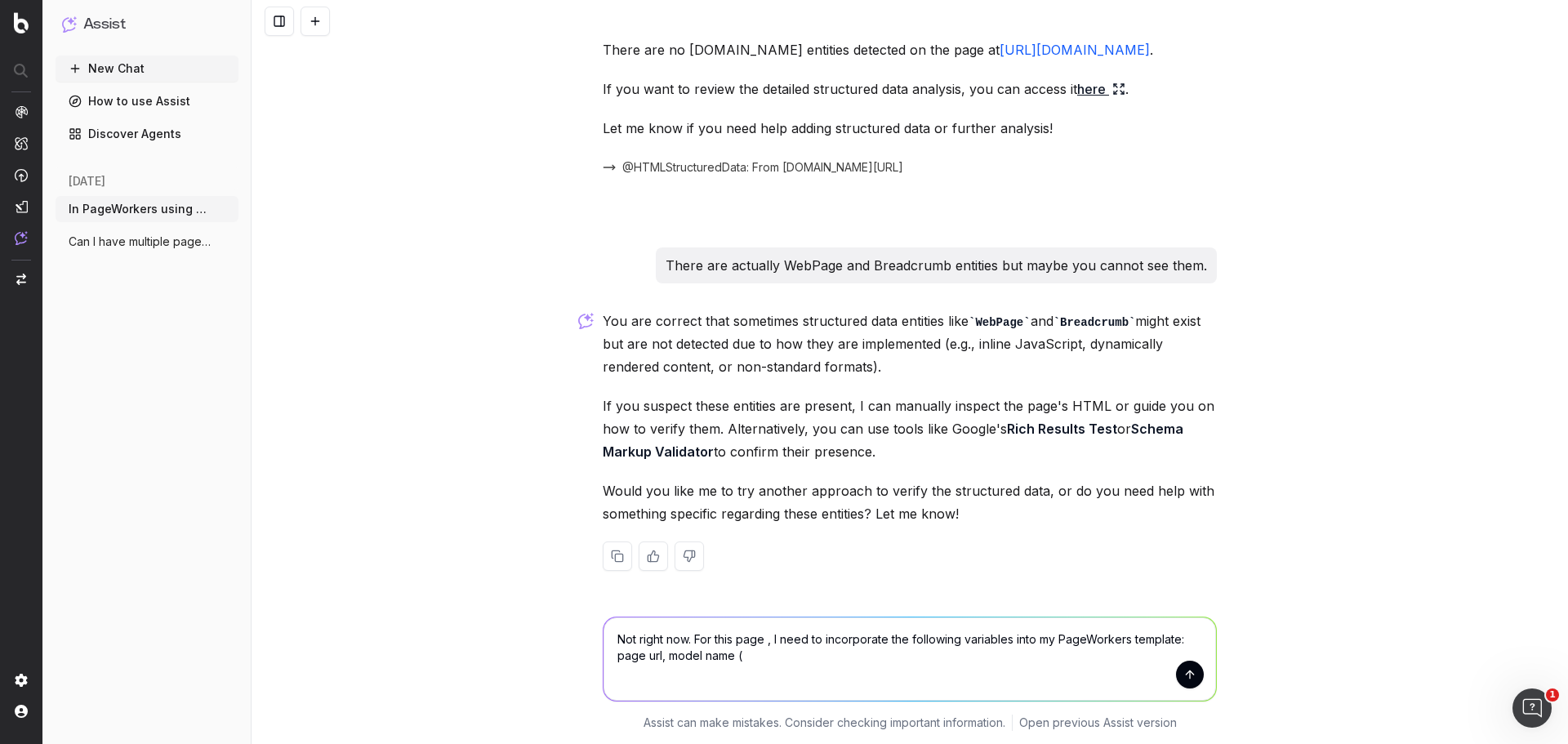
paste textarea "<body itemscope="" itemtype="http://schema.org/WebPage" class="page-productList…"
drag, startPoint x: 928, startPoint y: 52, endPoint x: 596, endPoint y: 52, distance: 332.0
copy p "https://www.partstown.com/delonghi/bco330t/parts ."
click at [759, 641] on textarea "Not right now. For this page , I need to incorporate the following variables in…" at bounding box center [910, 659] width 612 height 83
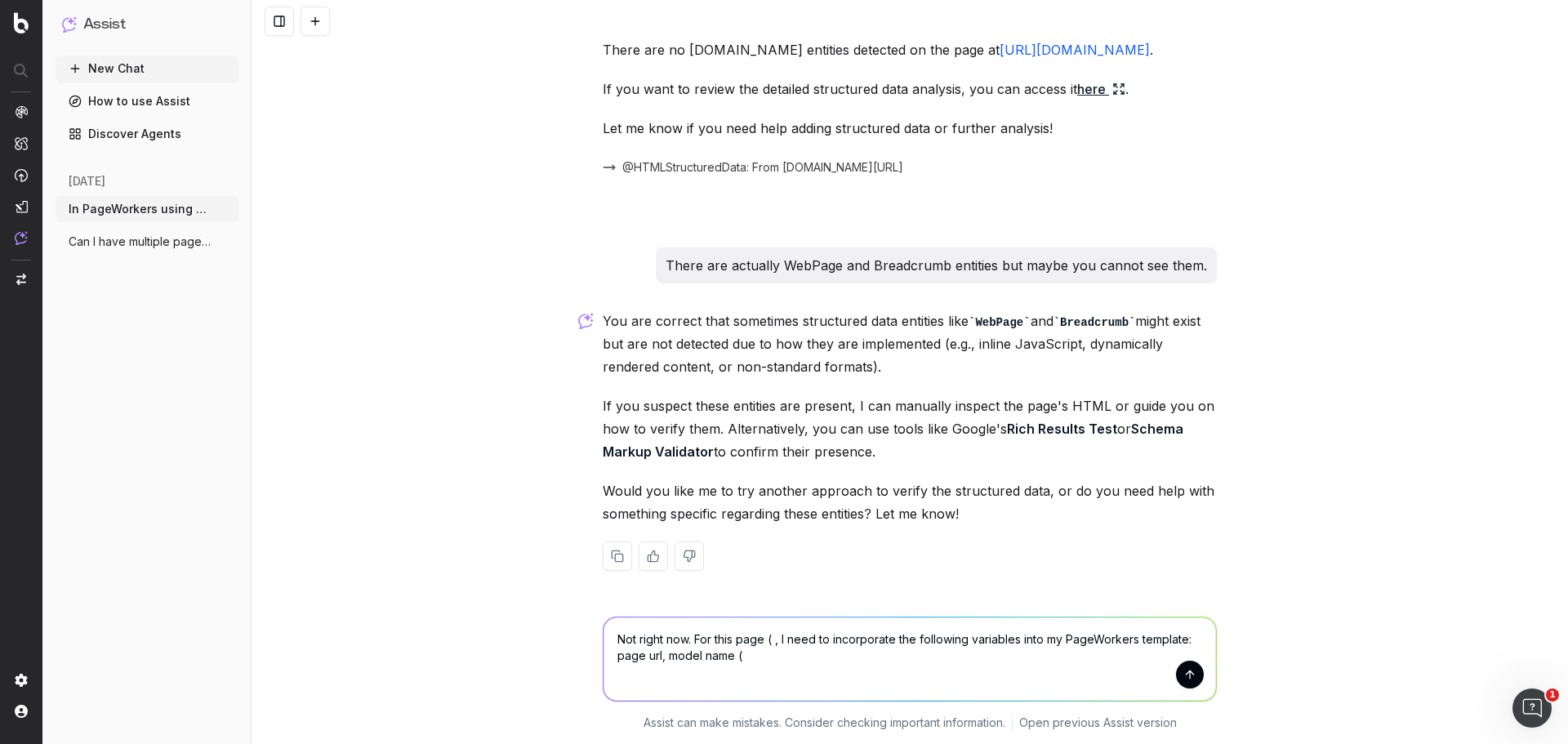
paste textarea "https://www.partstown.com/delonghi/bco330t/parts."
click at [1020, 658] on textarea "Not right now. For this page (https://www.partstown.com/delonghi/bco330t/parts)…" at bounding box center [910, 659] width 612 height 83
click at [967, 657] on textarea "Not right now. For this page (https://www.partstown.com/delonghi/bco330t/parts)…" at bounding box center [910, 659] width 612 height 83
drag, startPoint x: 1001, startPoint y: 657, endPoint x: 938, endPoint y: 660, distance: 63.1
click at [938, 660] on textarea "Not right now. For this page (https://www.partstown.com/delonghi/bco330t/parts)…" at bounding box center [910, 659] width 612 height 83
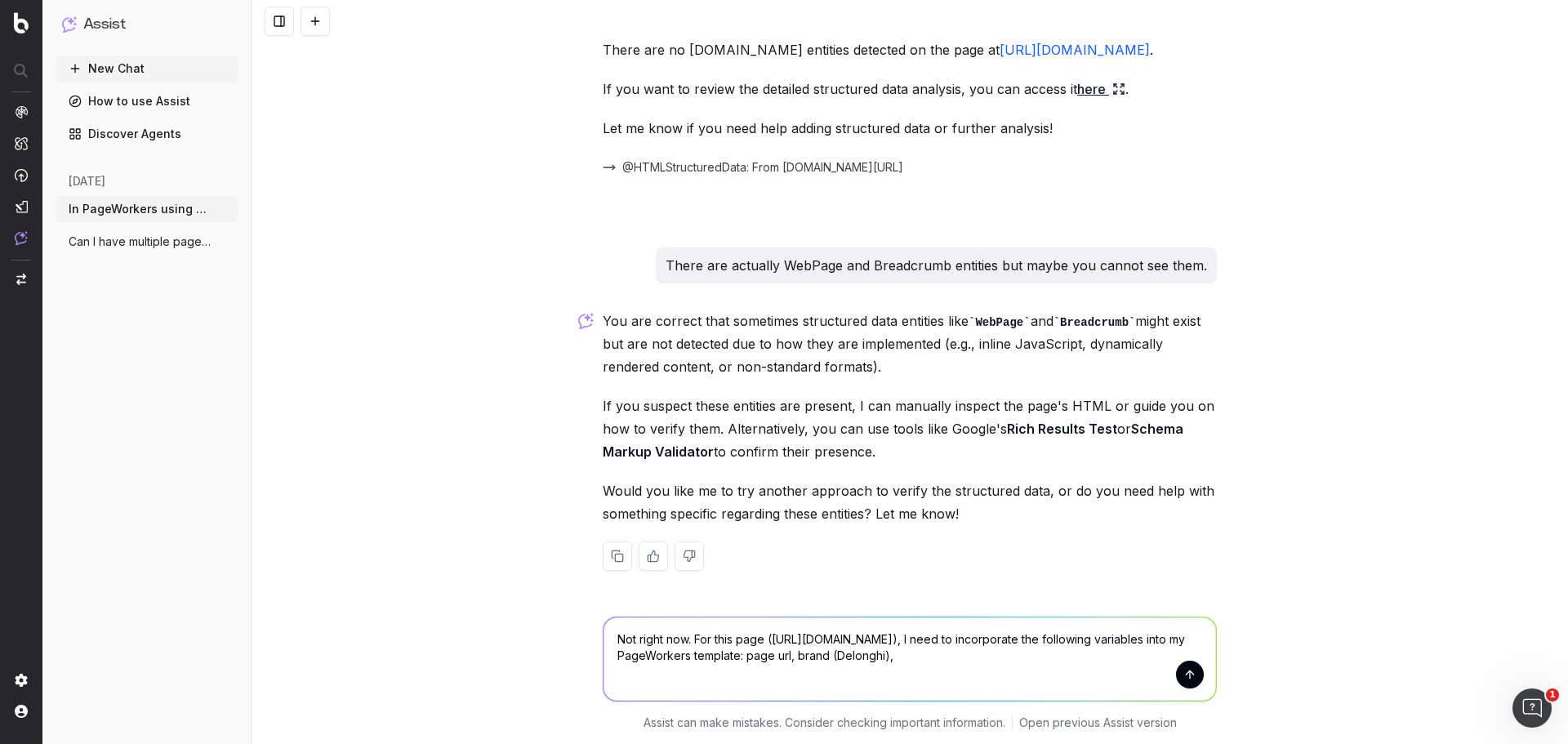
click at [1081, 658] on textarea "Not right now. For this page (https://www.partstown.com/delonghi/bco330t/parts)…" at bounding box center [910, 659] width 612 height 83
click at [937, 657] on textarea "Not right now. For this page (https://www.partstown.com/delonghi/bco330t/parts)…" at bounding box center [910, 659] width 612 height 83
click at [1107, 673] on textarea "Not right now. For this page (https://www.partstown.com/delonghi/bco330t/parts)…" at bounding box center [910, 659] width 612 height 83
click at [1119, 674] on textarea "Not right now. For this page (https://www.partstown.com/delonghi/bco330t/parts)…" at bounding box center [910, 659] width 612 height 83
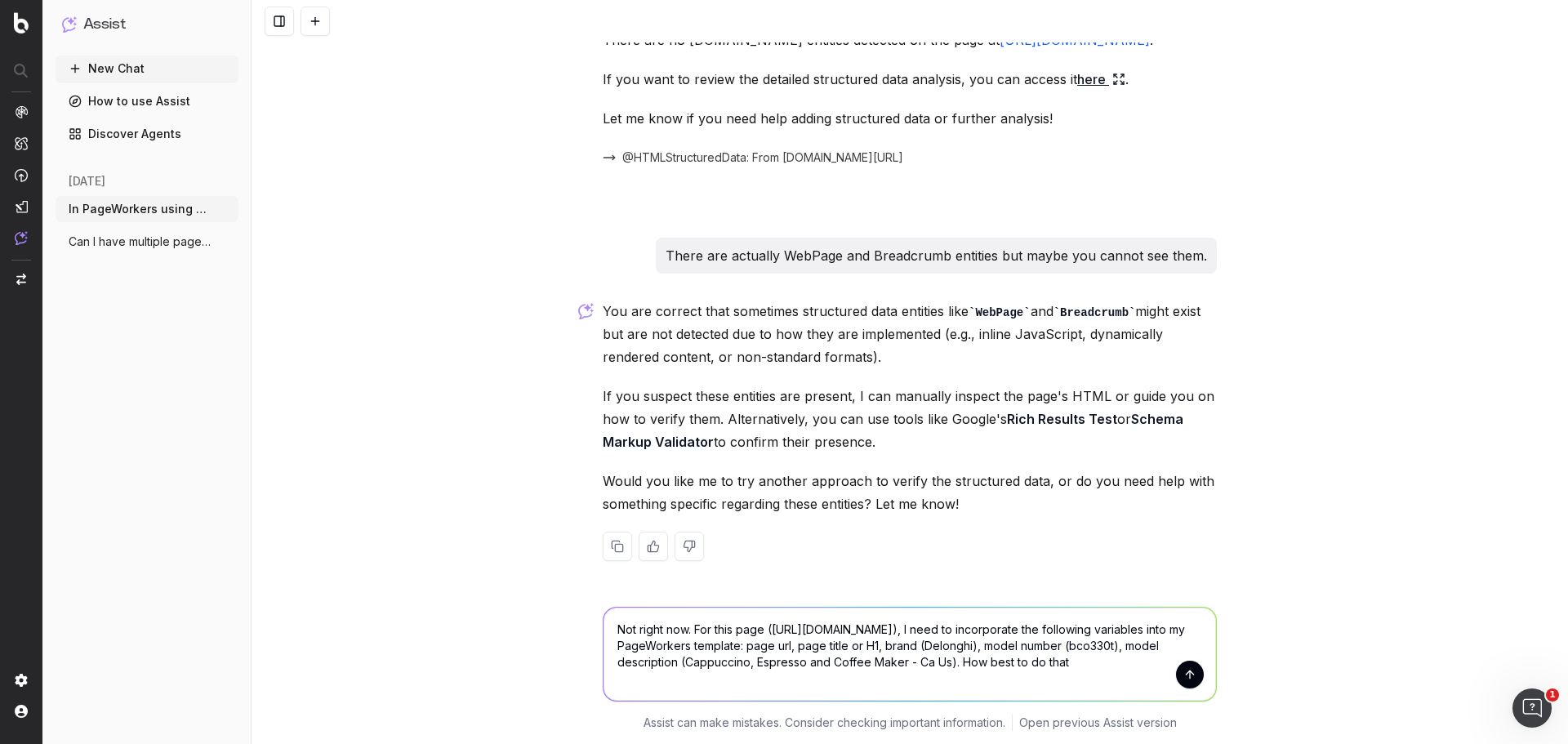
type textarea "Not right now. For this page (https://www.partstown.com/delonghi/bco330t/parts)…"
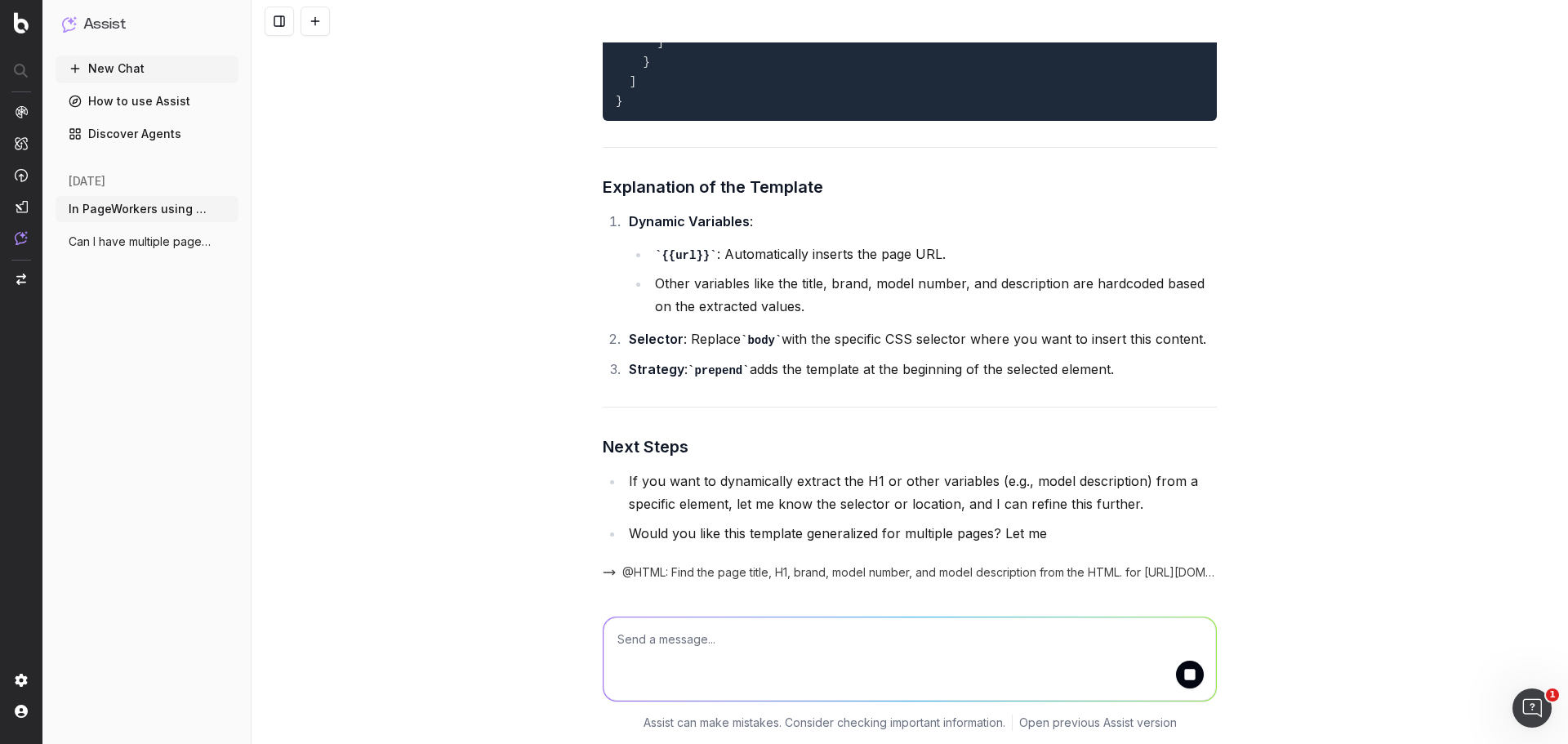
scroll to position [6043, 0]
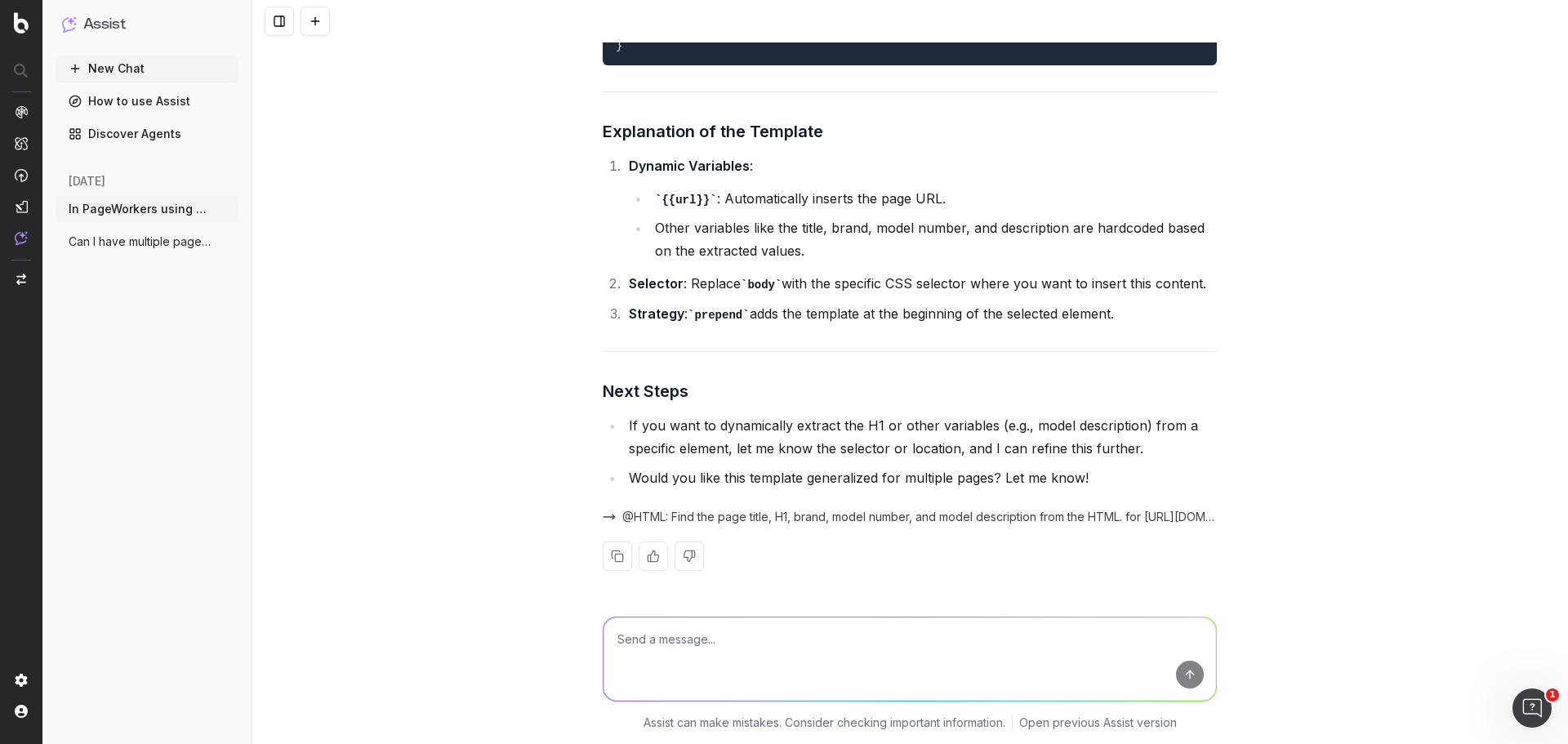
click at [1323, 260] on div "In PageWorkers using custom html, can I apply the template conditionally based …" at bounding box center [909, 372] width 1317 height 744
drag, startPoint x: 769, startPoint y: 629, endPoint x: 800, endPoint y: 608, distance: 37.4
click at [769, 629] on textarea at bounding box center [910, 659] width 612 height 83
type textarea "This will be for multiple pages."
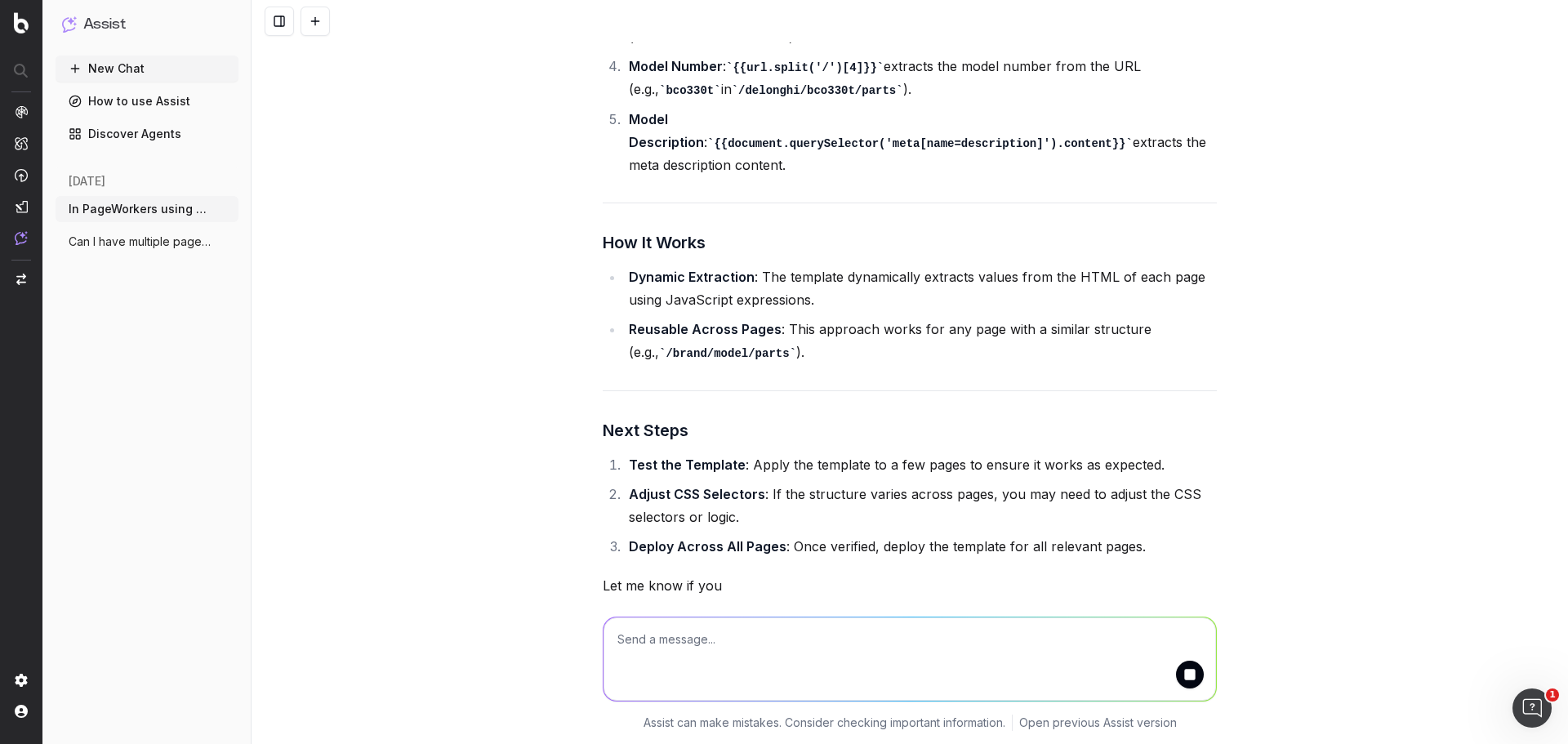
scroll to position [7545, 0]
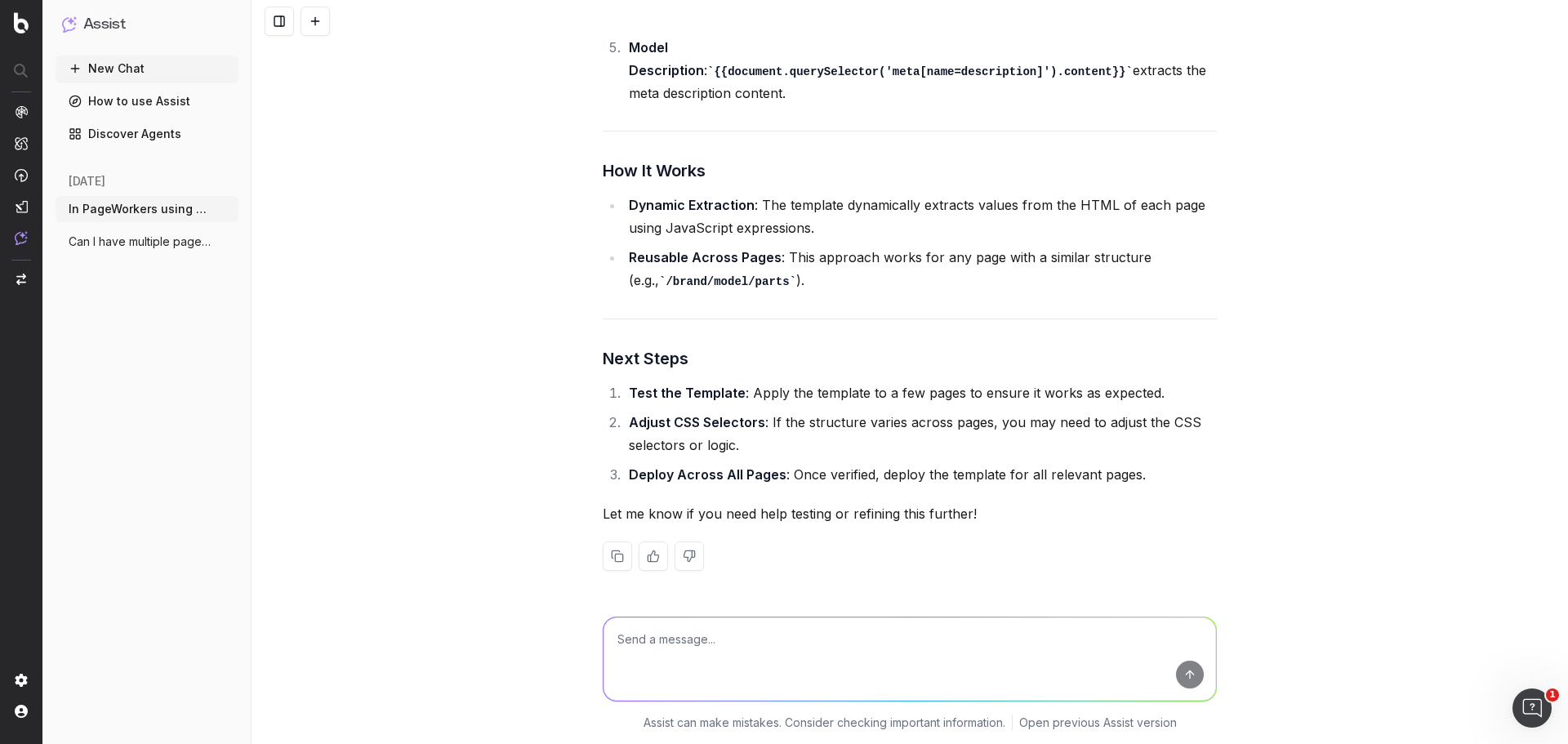
click at [770, 637] on textarea at bounding box center [910, 659] width 612 height 83
type textarea "Thanks."
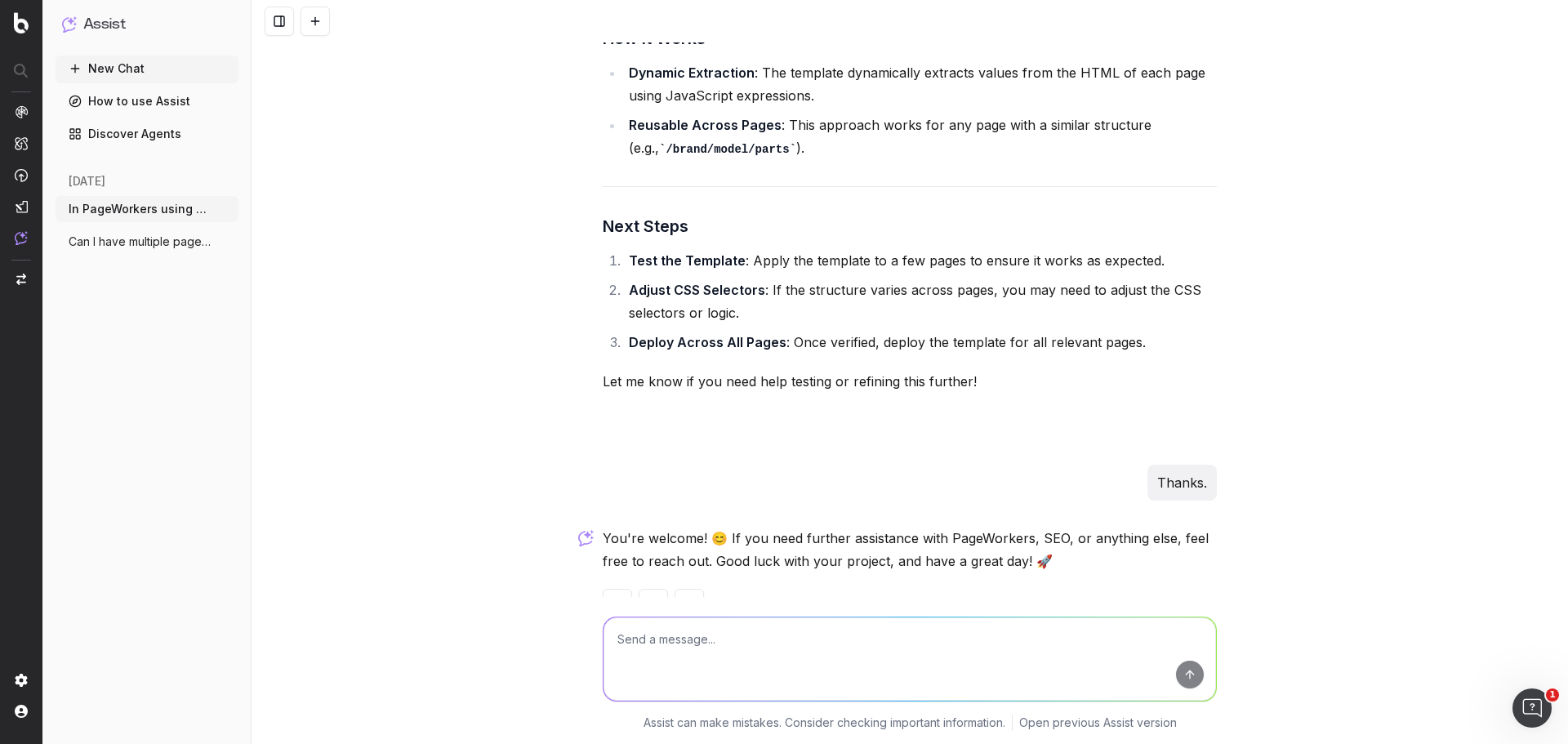
scroll to position [7725, 0]
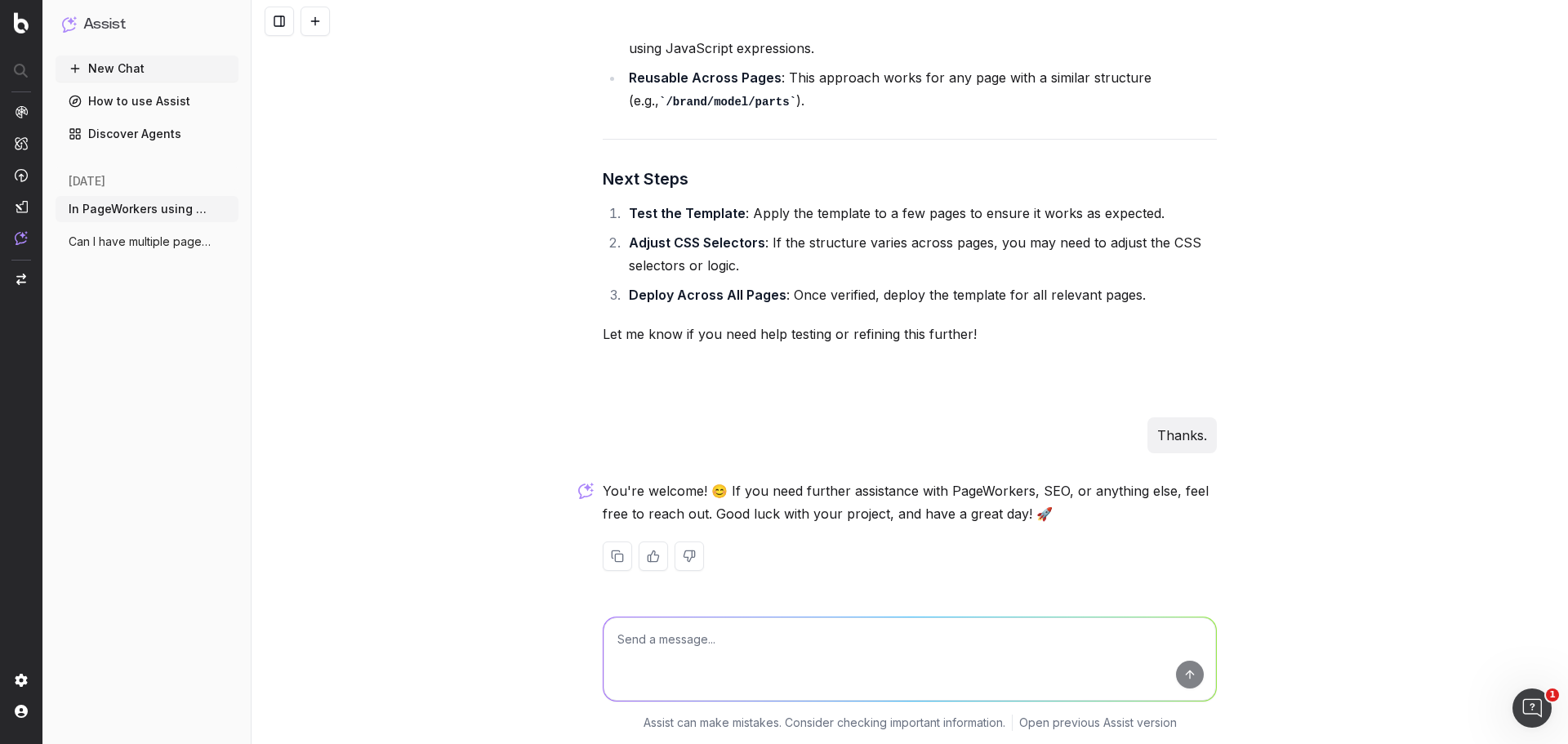
click at [121, 63] on button "New Chat" at bounding box center [147, 68] width 183 height 26
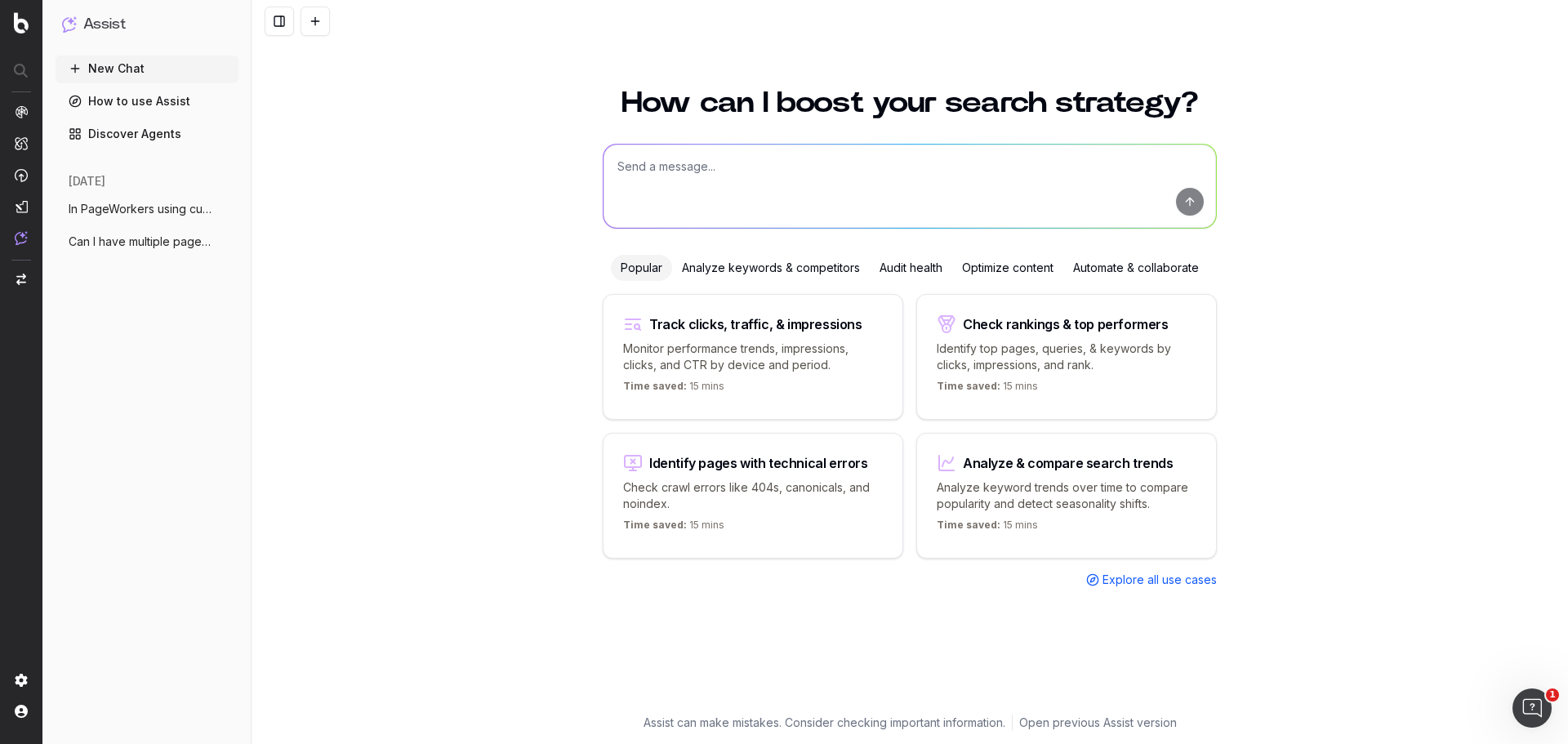
click at [848, 162] on textarea at bounding box center [910, 186] width 612 height 83
click at [1331, 249] on div "How can I boost your search strategy? Popular Analyze keywords & competitors Au…" at bounding box center [909, 406] width 1317 height 676
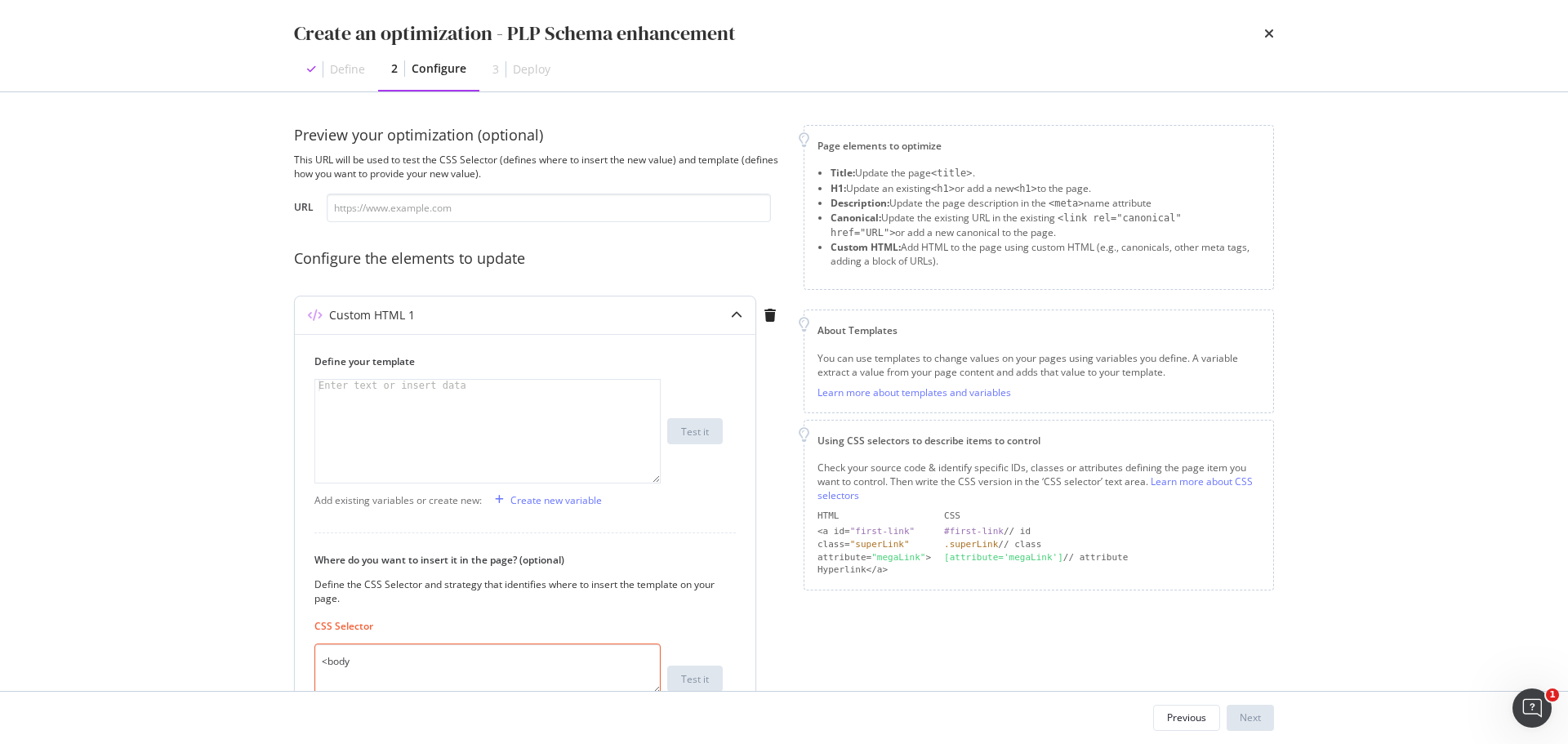
scroll to position [221, 0]
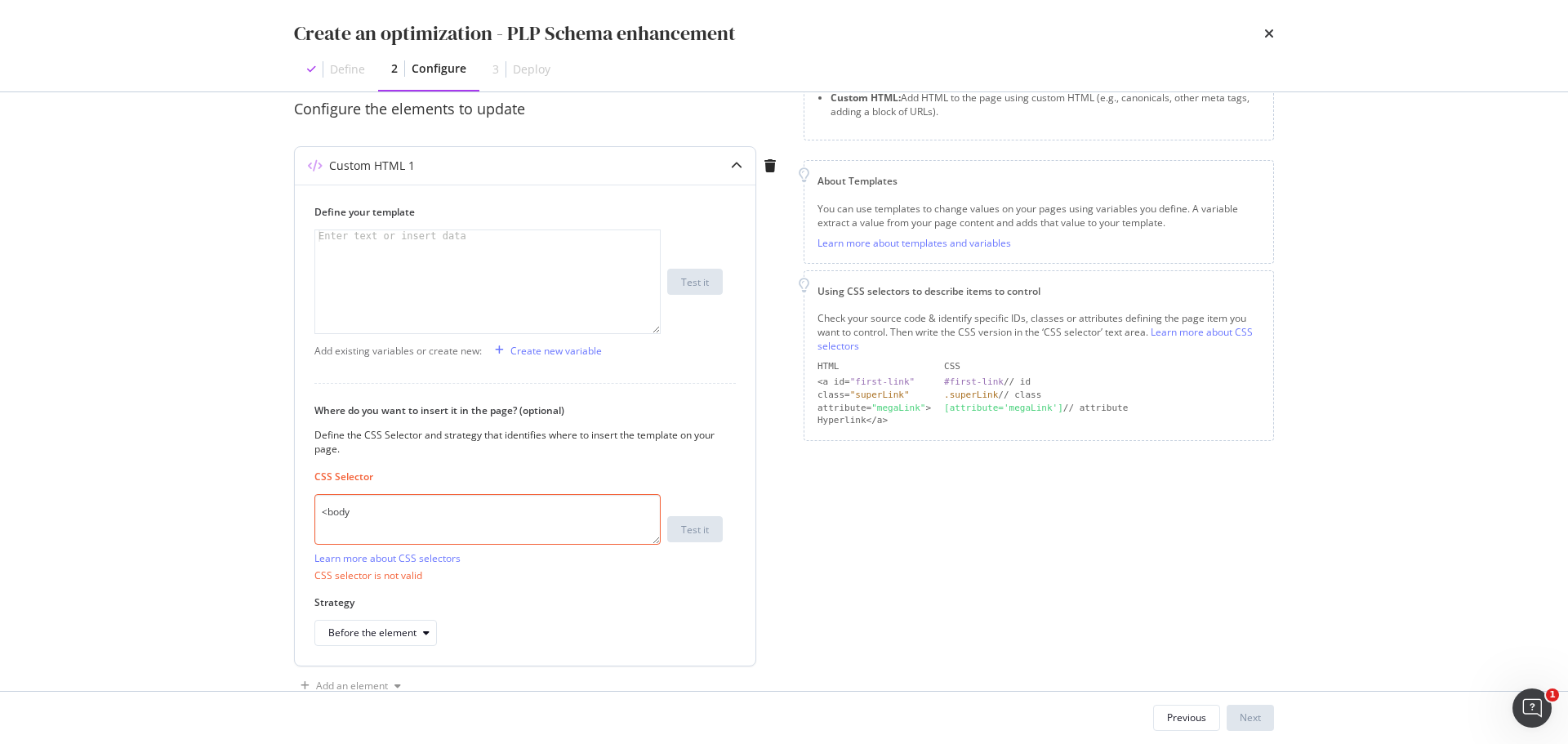
scroll to position [221, 0]
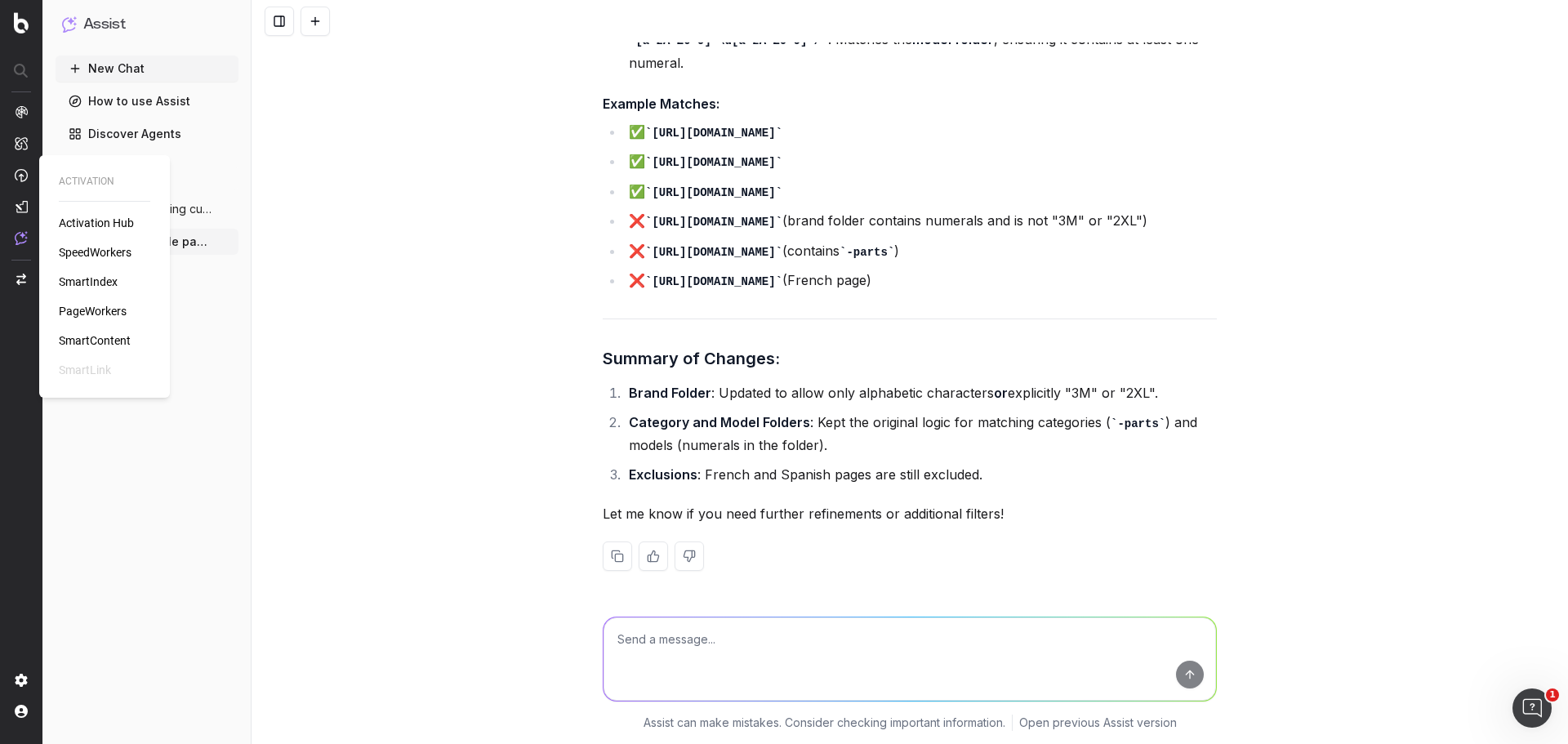
click at [101, 250] on span "SpeedWorkers" at bounding box center [95, 253] width 72 height 13
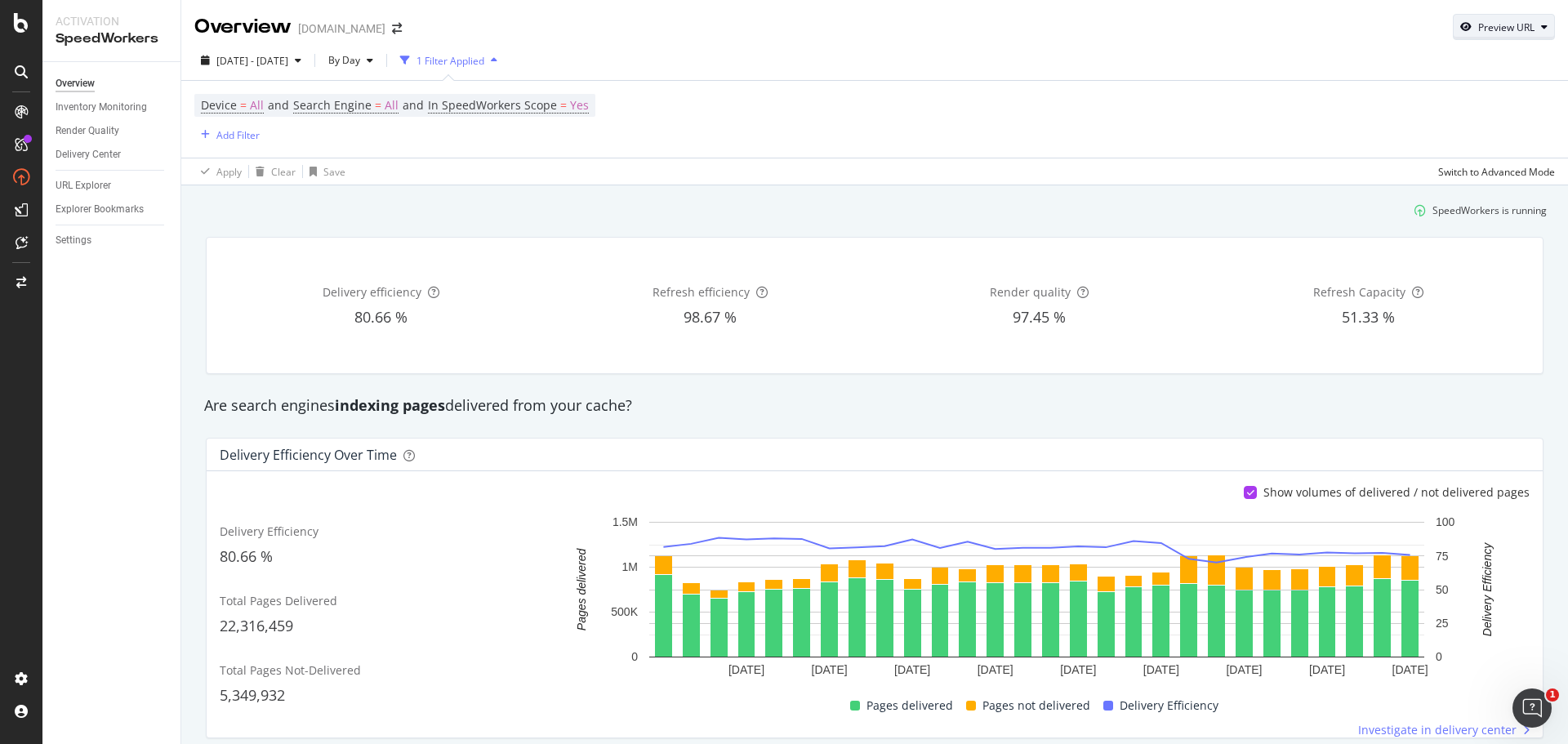
click at [1516, 30] on div "Preview URL" at bounding box center [1506, 27] width 57 height 14
click at [1442, 112] on input "url" at bounding box center [1442, 102] width 178 height 28
paste input "[URL][DOMAIN_NAME][PERSON_NAME]"
type input "[URL][DOMAIN_NAME][PERSON_NAME]"
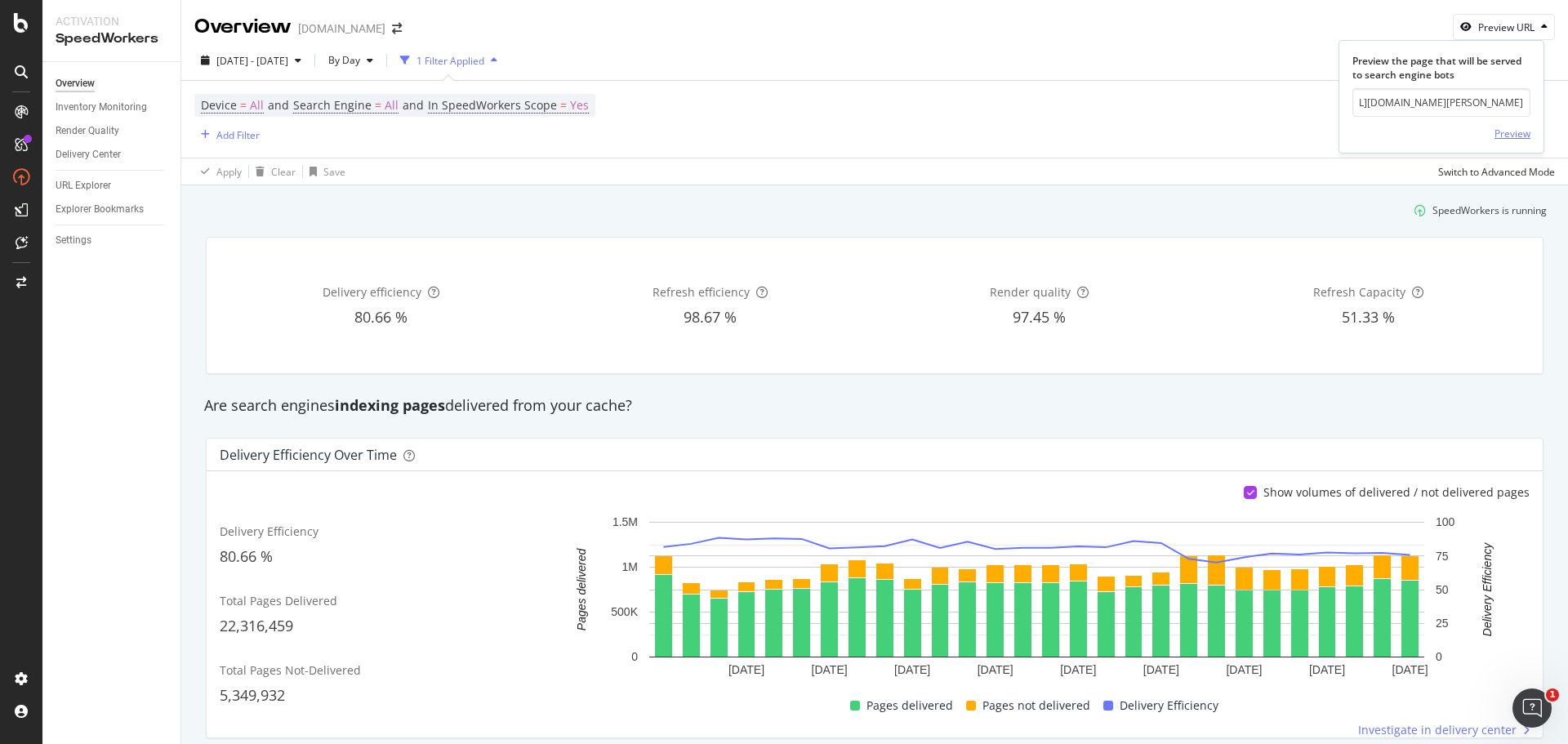
scroll to position [0, 0]
click at [1516, 136] on div "Preview" at bounding box center [1512, 133] width 36 height 14
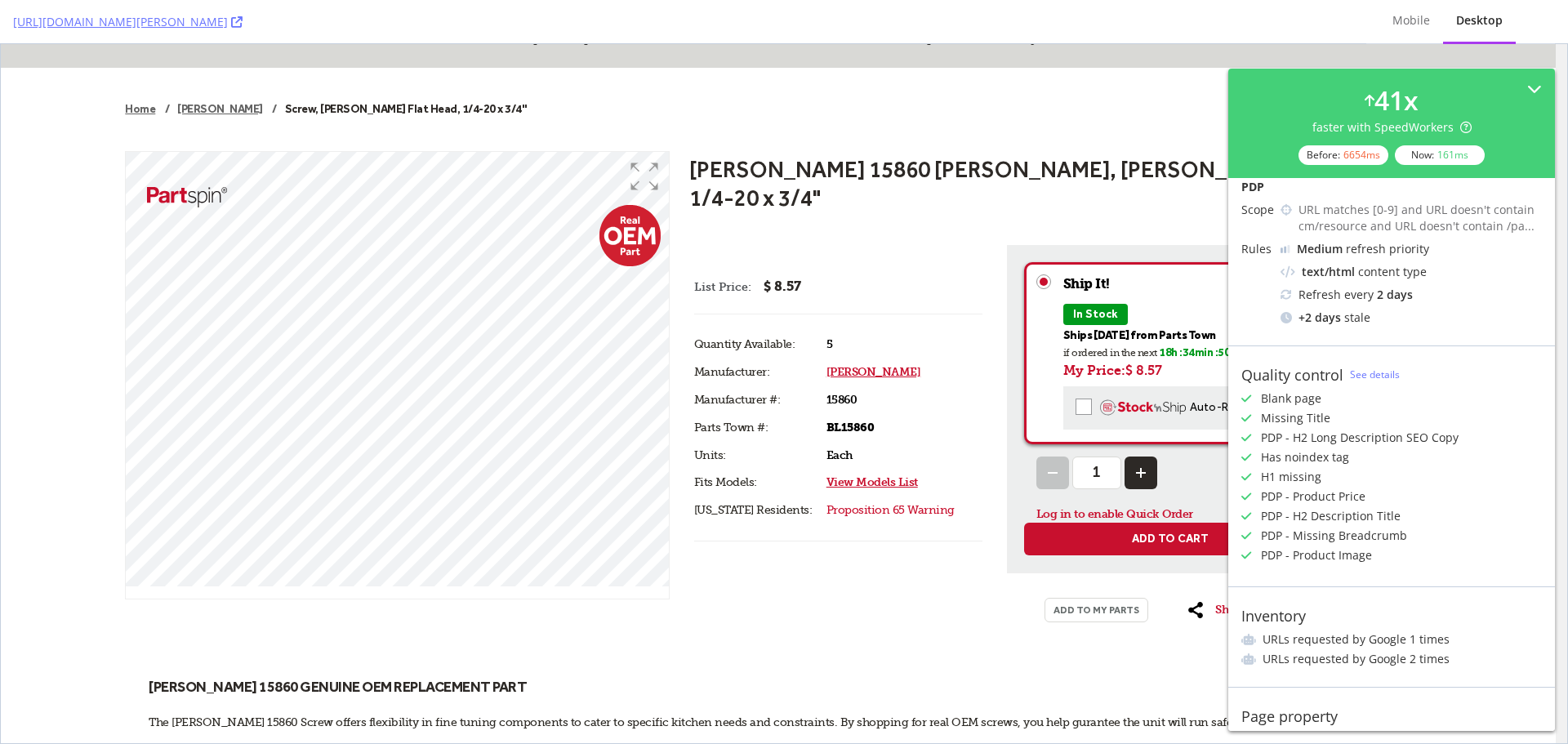
scroll to position [339, 0]
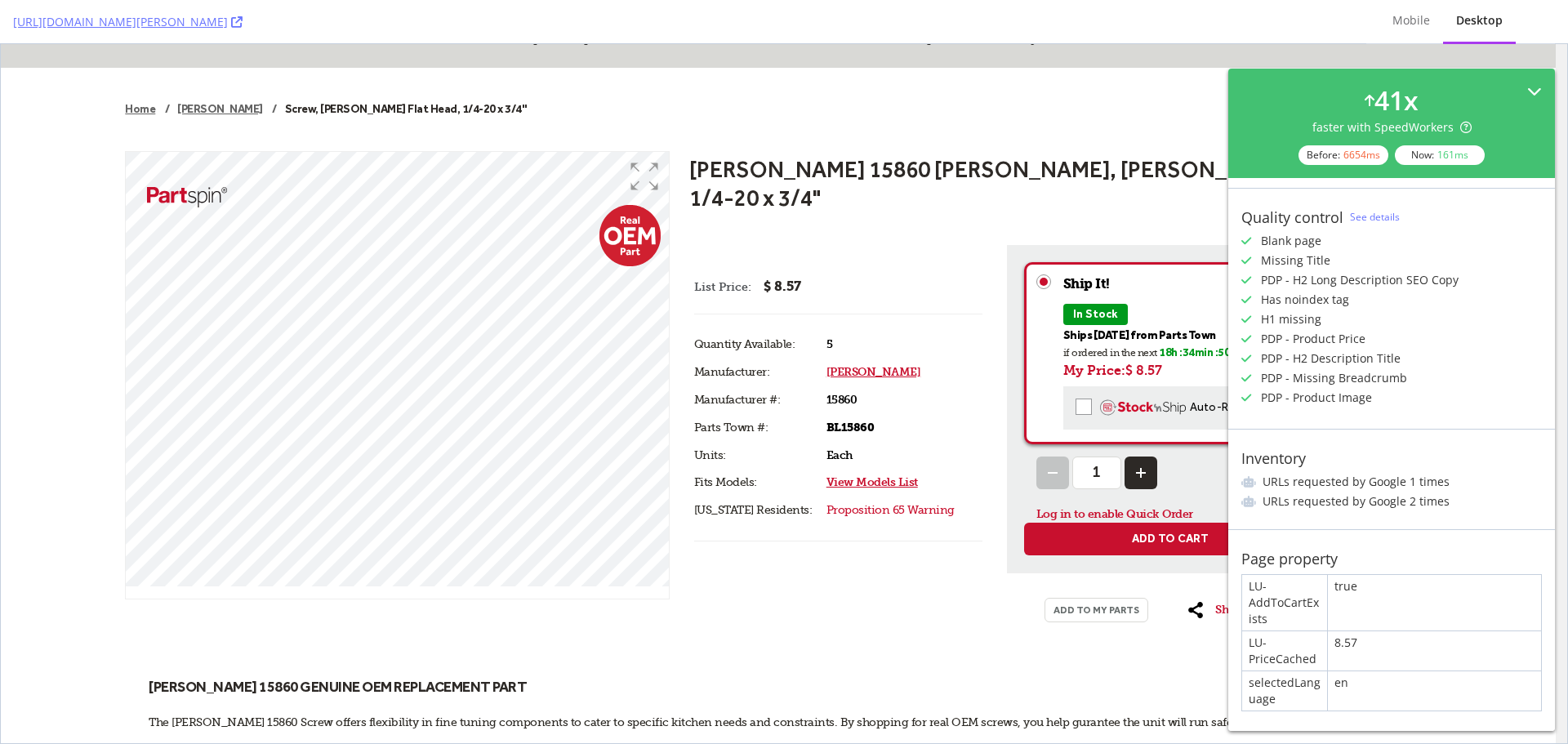
click at [1527, 86] on icon at bounding box center [1535, 92] width 15 height 15
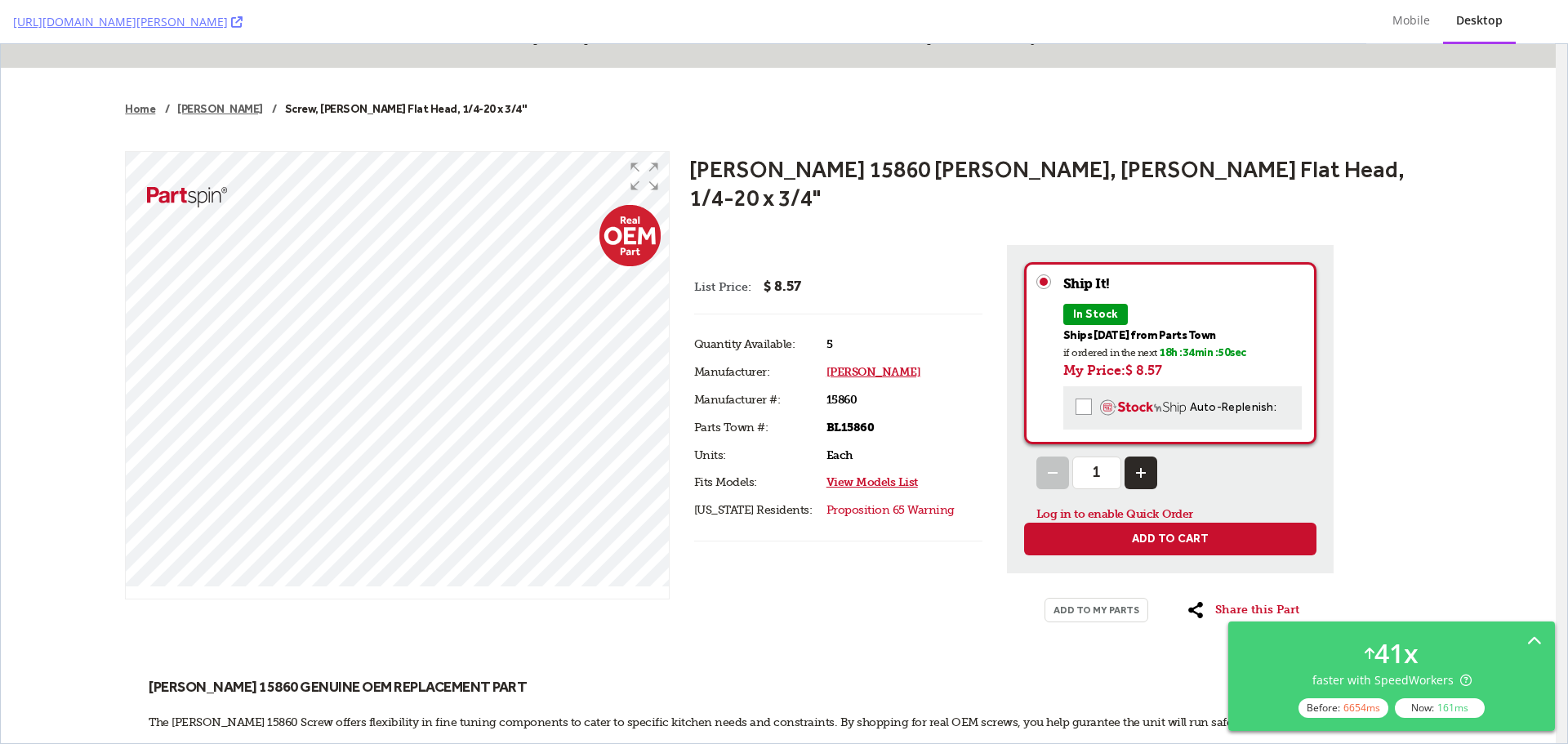
scroll to position [0, 0]
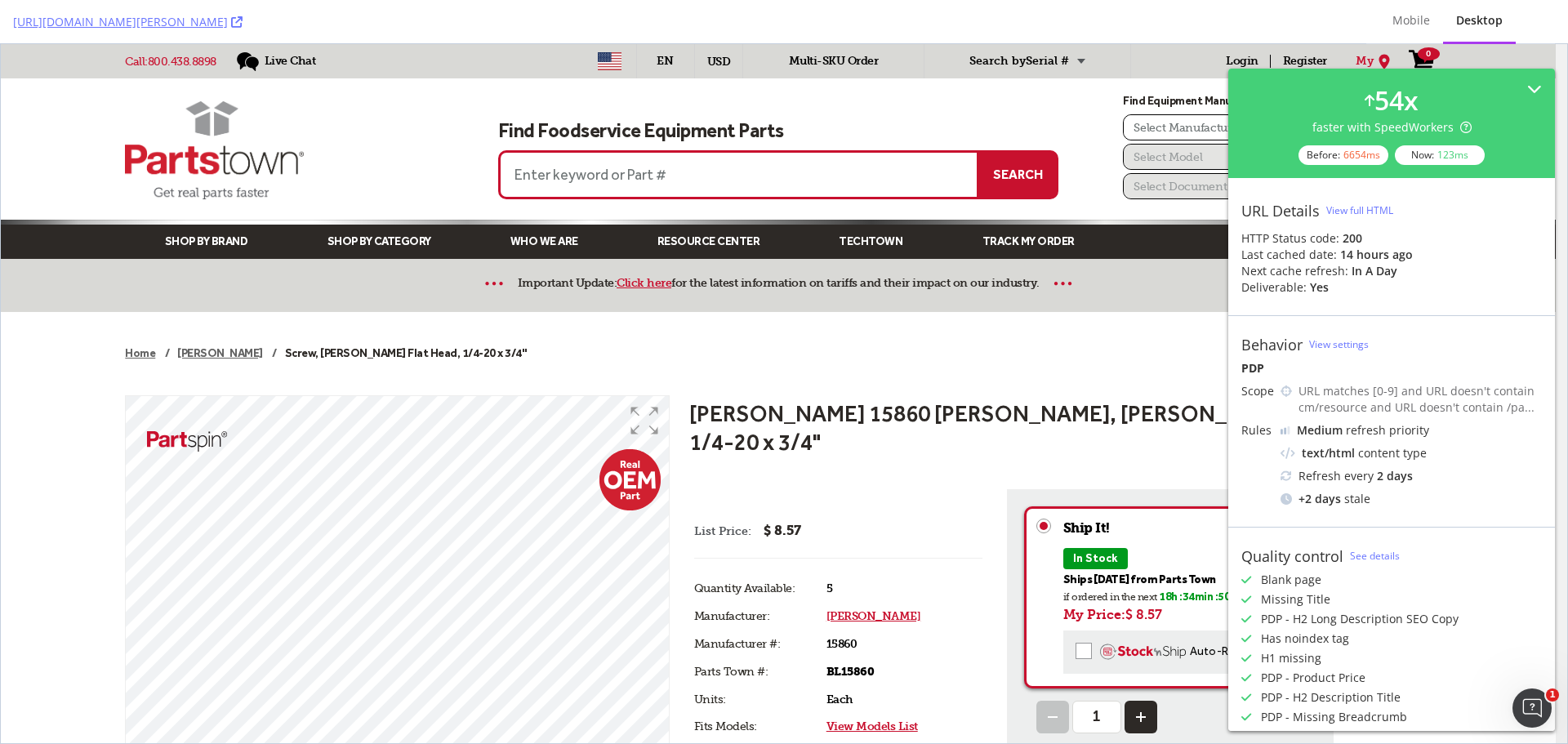
click at [1130, 329] on div "Home [PERSON_NAME] Screw, [PERSON_NAME] Flat Head, 1/4-20 x 3/4" [PERSON_NAME] …" at bounding box center [778, 715] width 1555 height 806
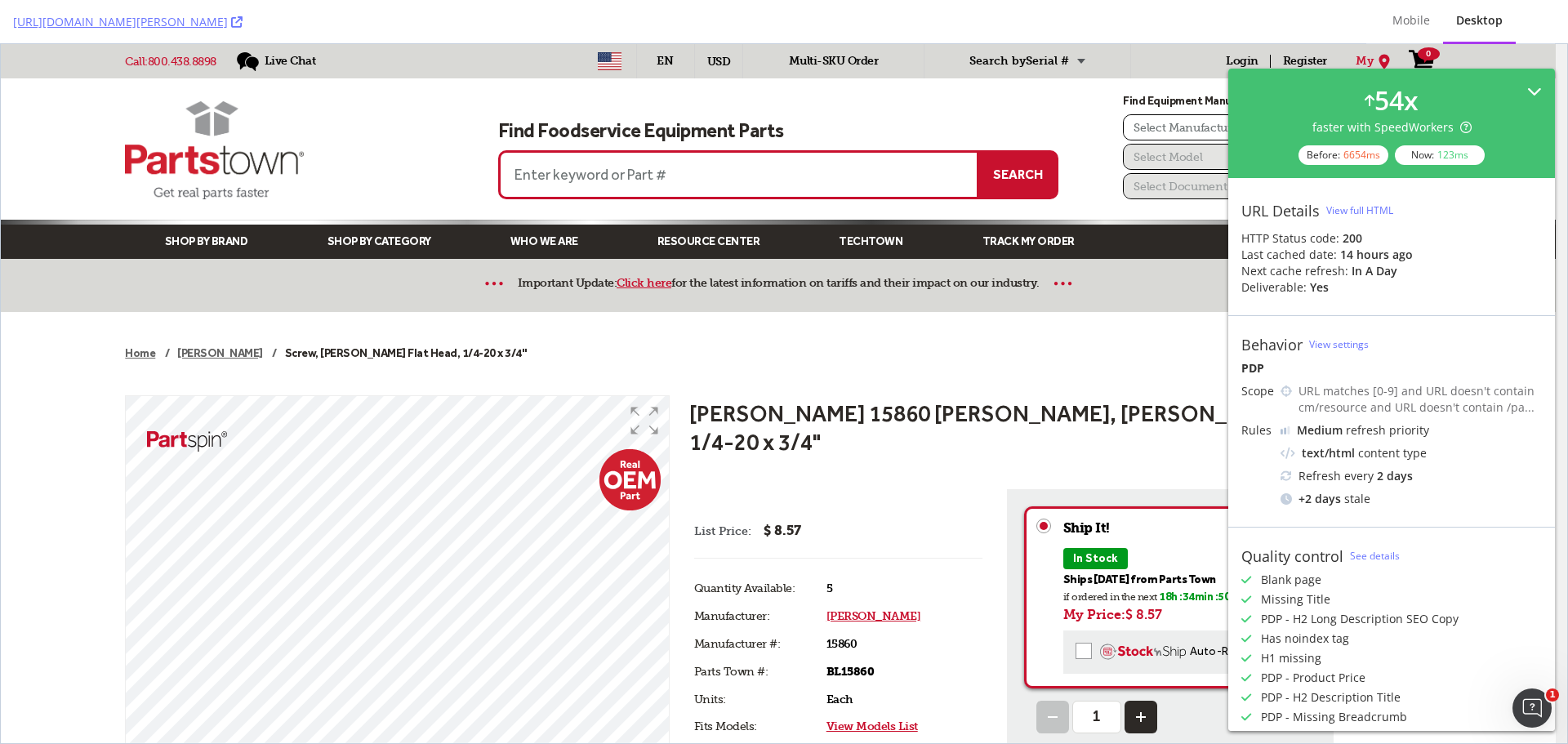
click at [1527, 88] on icon at bounding box center [1535, 92] width 15 height 15
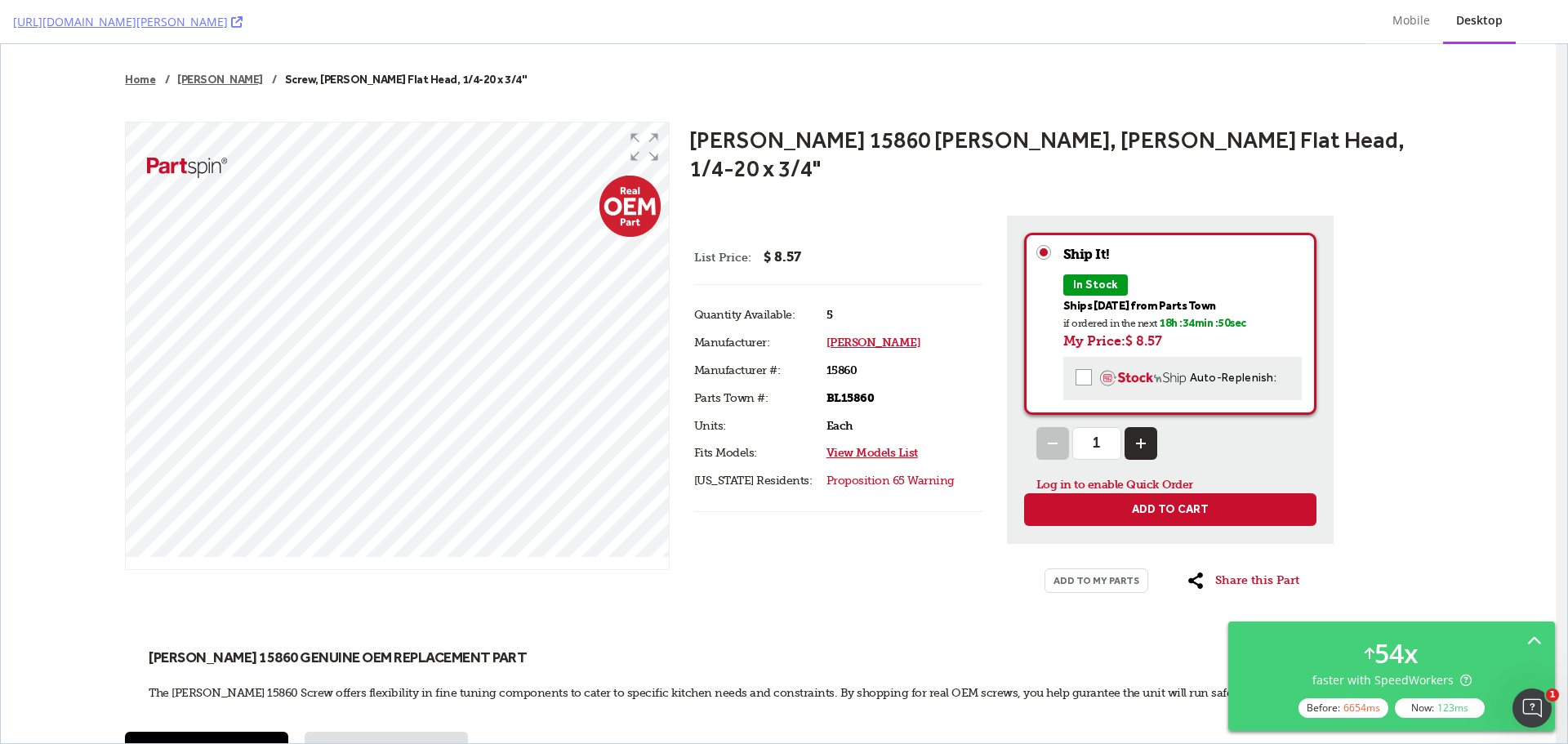
scroll to position [279, 0]
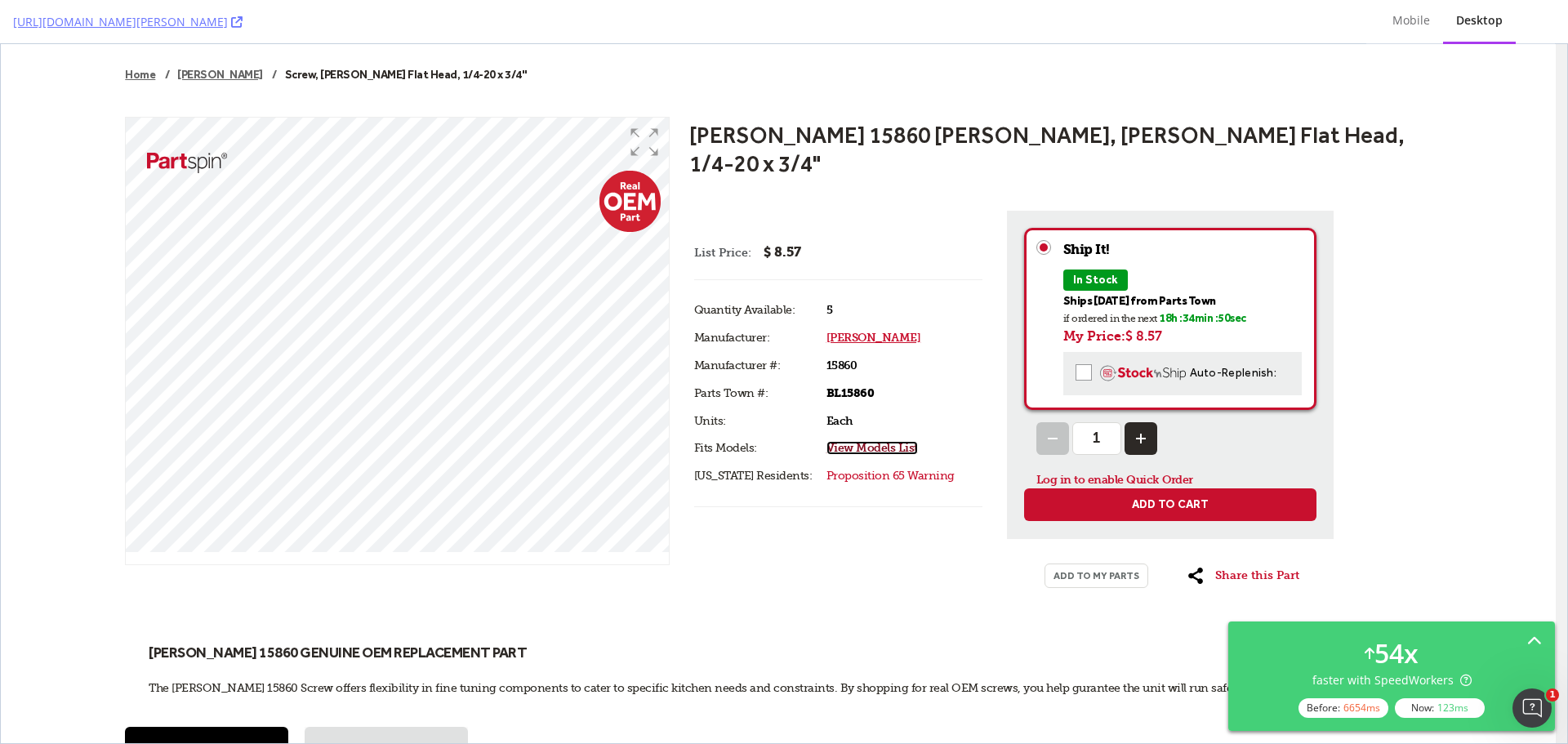
click at [866, 441] on link "View Models List" at bounding box center [873, 448] width 92 height 14
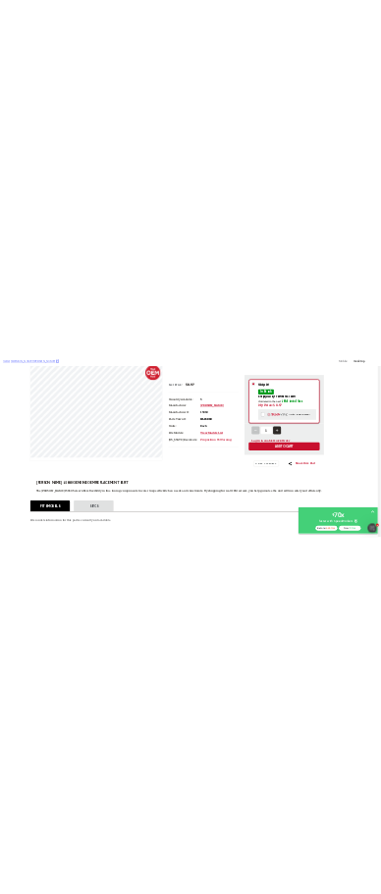
scroll to position [982, 0]
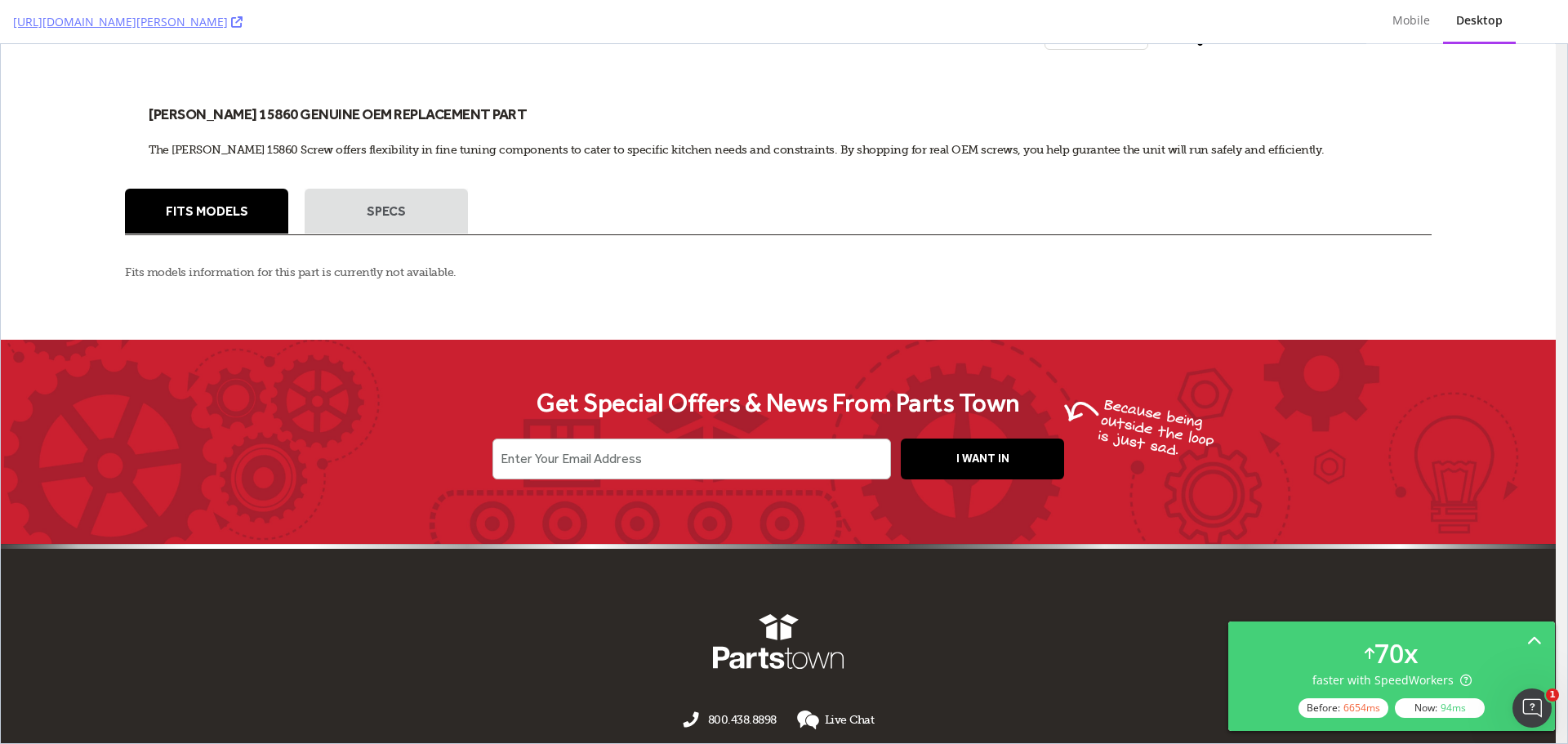
click at [279, 247] on div "Fits models information for this part is currently not available." at bounding box center [778, 267] width 1306 height 41
drag, startPoint x: 154, startPoint y: 241, endPoint x: 326, endPoint y: 246, distance: 172.1
click at [326, 264] on p "Fits models information for this part is currently not available." at bounding box center [778, 272] width 1306 height 17
click at [502, 264] on p "Fits models information for this part is currently not available." at bounding box center [778, 272] width 1306 height 17
drag, startPoint x: 494, startPoint y: 241, endPoint x: 111, endPoint y: 241, distance: 383.0
